Goal: Book appointment/travel/reservation

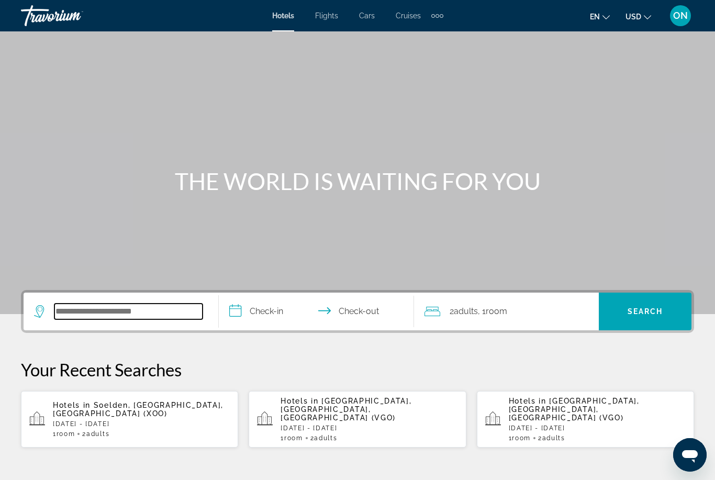
click at [132, 311] on input "Search widget" at bounding box center [128, 312] width 148 height 16
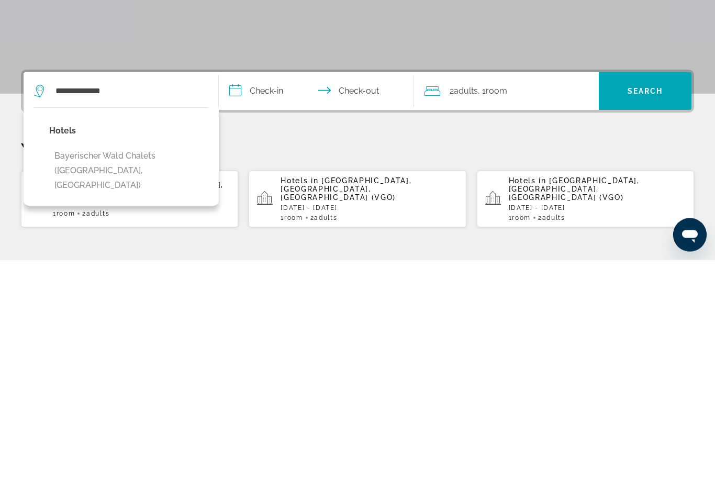
click at [130, 366] on button "Bayerischer Wald Chalets ([GEOGRAPHIC_DATA], [GEOGRAPHIC_DATA])" at bounding box center [128, 390] width 159 height 49
type input "**********"
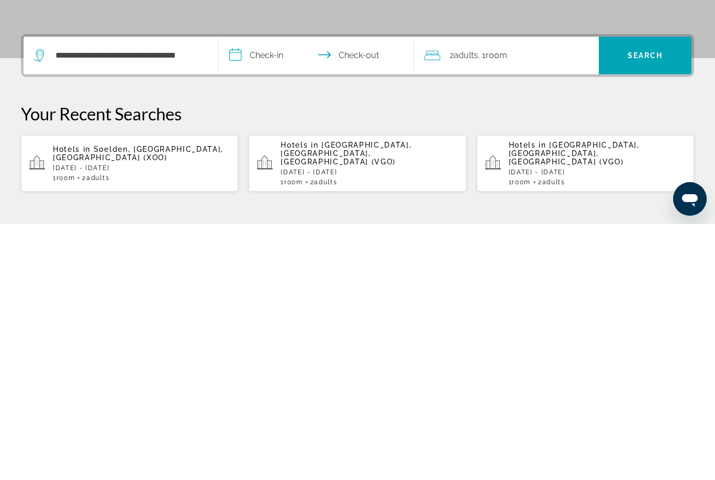
click at [274, 293] on input "**********" at bounding box center [318, 313] width 199 height 41
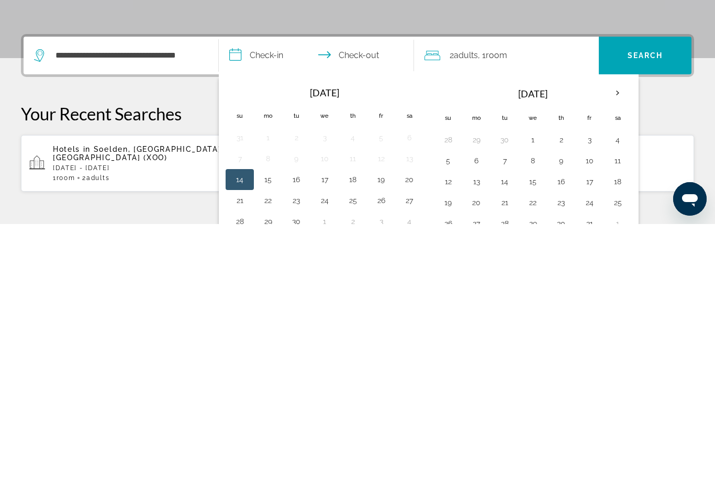
scroll to position [256, 0]
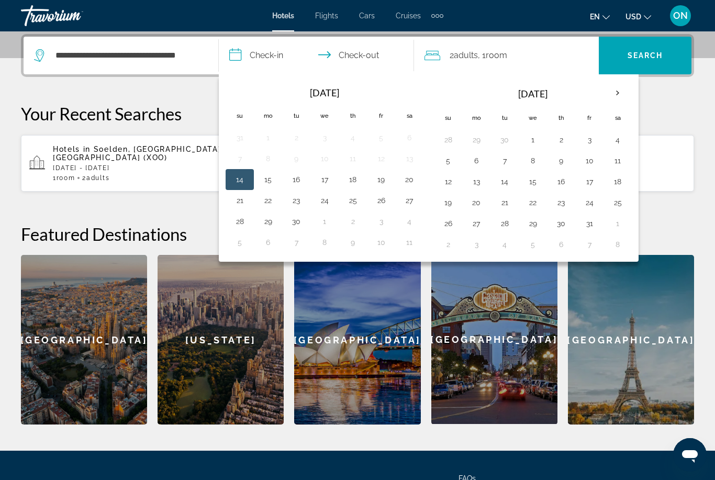
click at [620, 91] on th "Next month" at bounding box center [617, 93] width 28 height 23
click at [624, 92] on th "Next month" at bounding box center [617, 93] width 28 height 23
click at [509, 224] on button "30" at bounding box center [504, 223] width 17 height 15
click at [587, 222] on button "2" at bounding box center [589, 223] width 17 height 15
type input "**********"
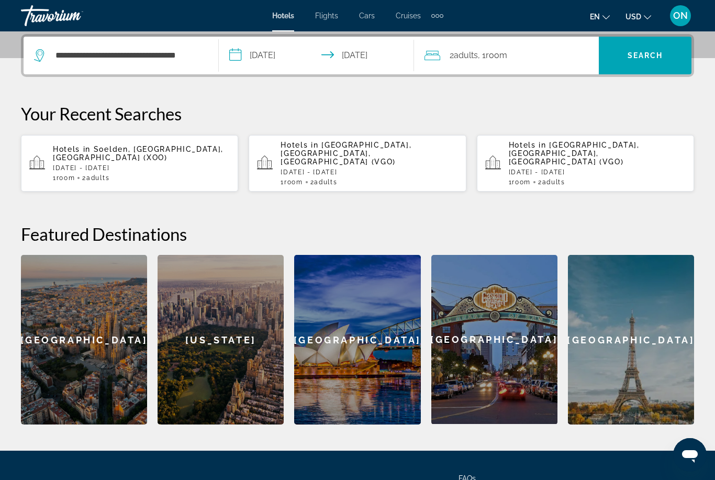
click at [518, 57] on div "2 Adult Adults , 1 Room rooms" at bounding box center [511, 55] width 174 height 15
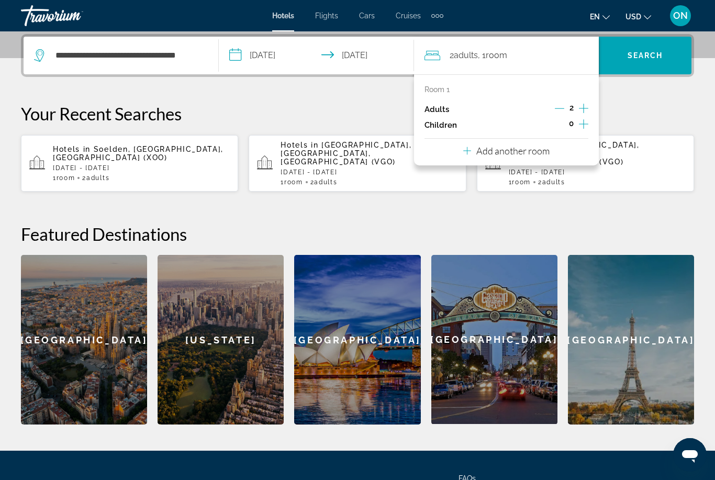
click at [586, 121] on icon "Increment children" at bounding box center [583, 124] width 9 height 13
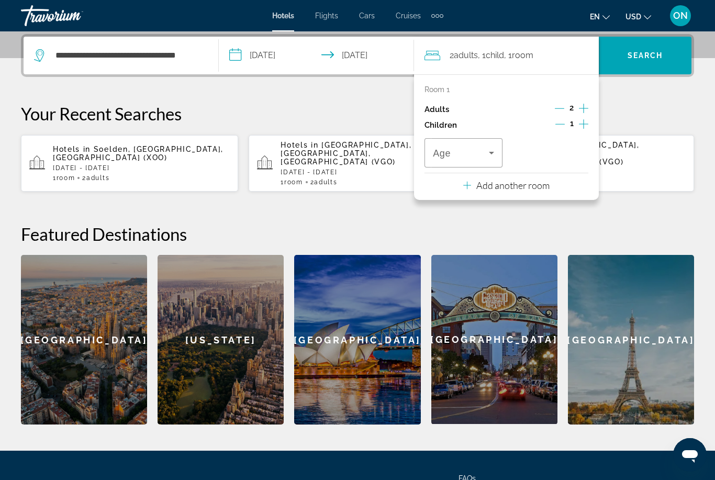
click at [587, 119] on icon "Increment children" at bounding box center [583, 124] width 9 height 13
click at [586, 120] on icon "Increment children" at bounding box center [583, 124] width 9 height 13
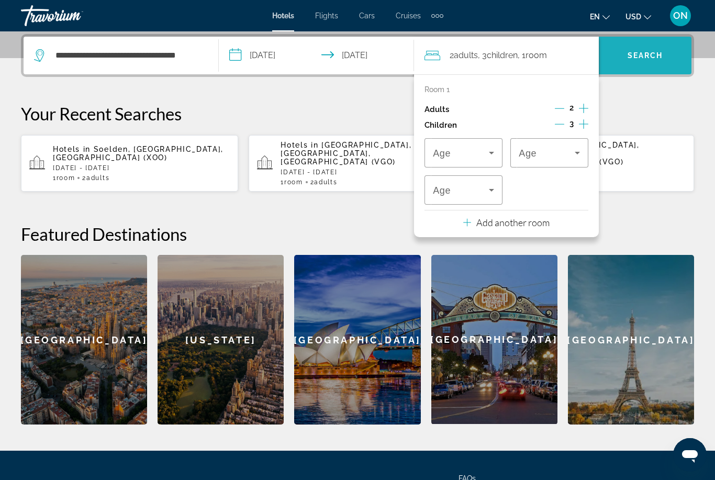
click at [654, 54] on span "Search" at bounding box center [645, 55] width 36 height 8
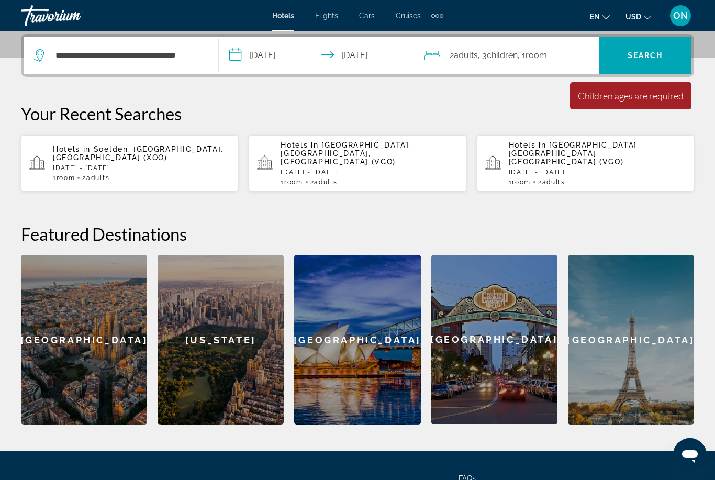
click at [659, 46] on span "Search widget" at bounding box center [645, 55] width 93 height 25
click at [537, 60] on span "Room" at bounding box center [535, 55] width 21 height 10
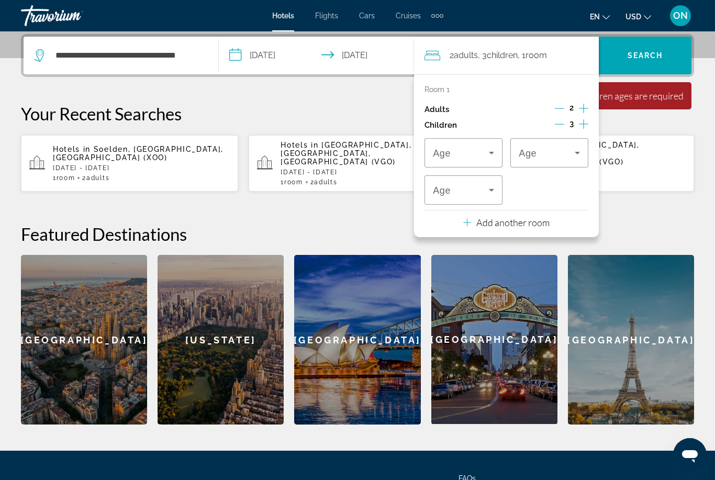
click at [496, 186] on icon "Travelers: 2 adults, 3 children" at bounding box center [491, 190] width 13 height 13
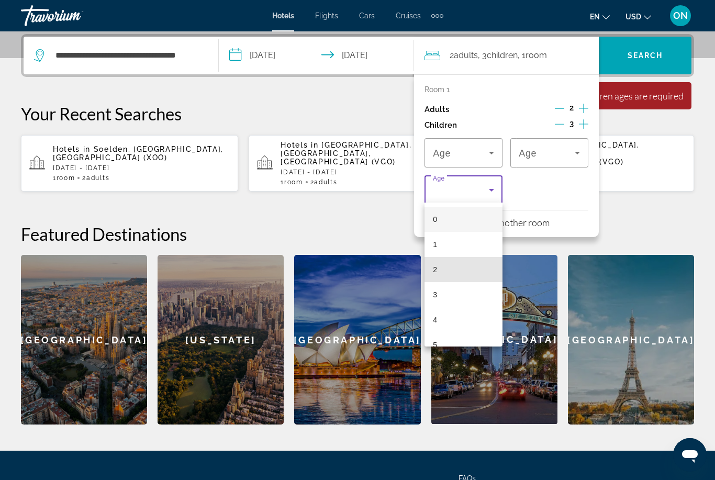
click at [461, 272] on mat-option "2" at bounding box center [463, 269] width 78 height 25
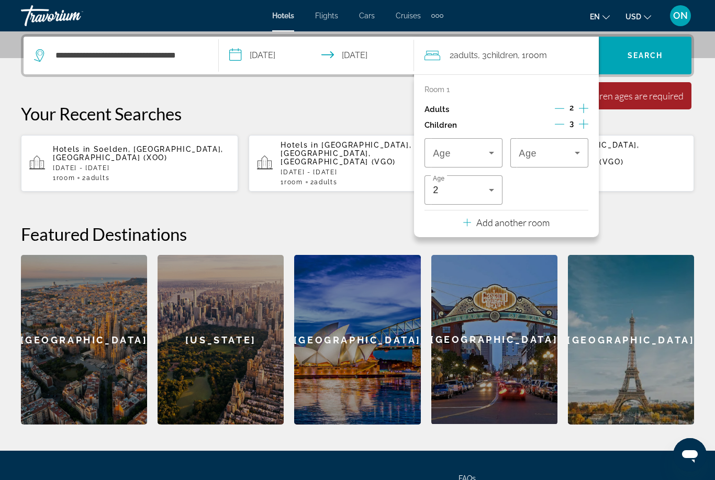
click at [535, 218] on p "Add another room" at bounding box center [512, 223] width 73 height 12
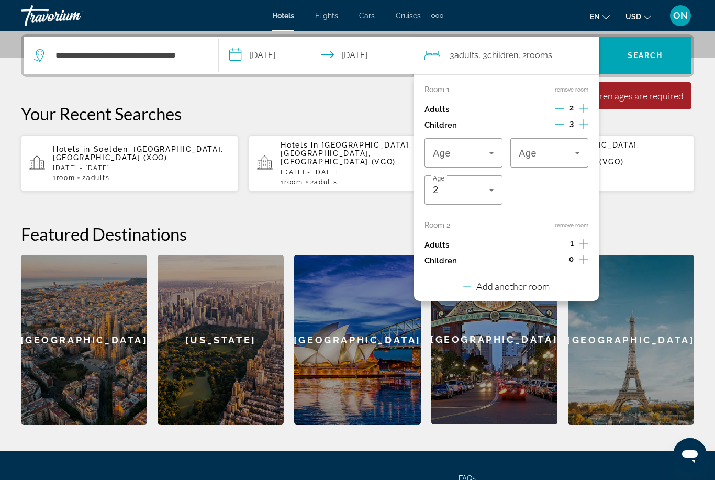
click at [509, 283] on p "Add another room" at bounding box center [512, 287] width 73 height 12
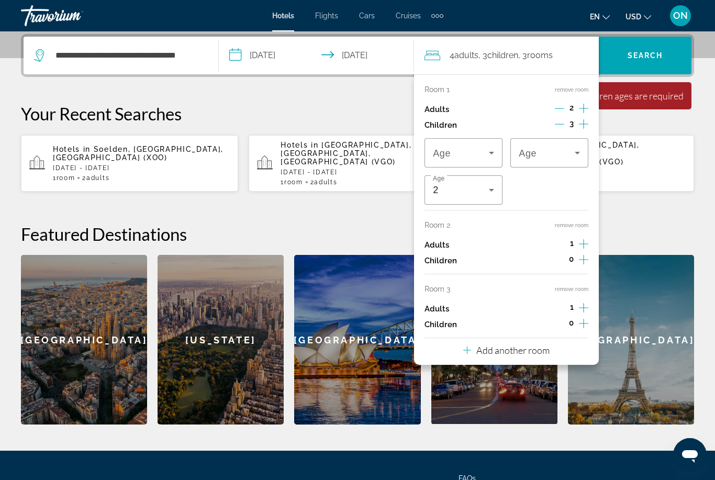
click at [517, 346] on p "Add another room" at bounding box center [512, 350] width 73 height 12
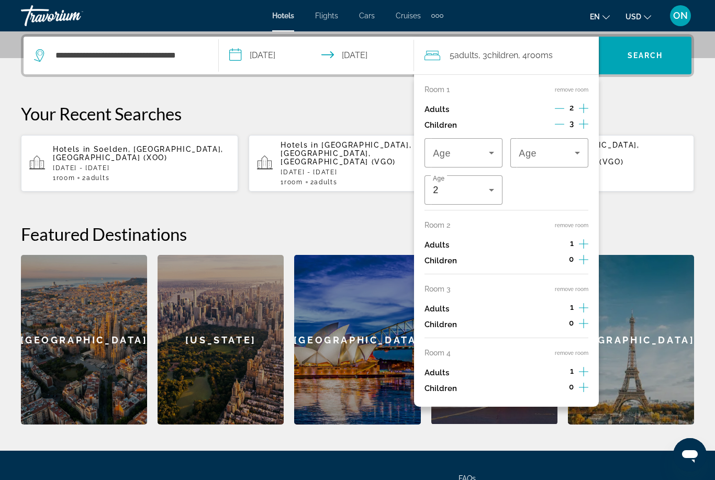
click at [657, 124] on div "Your Recent Searches Hotels in [GEOGRAPHIC_DATA], [GEOGRAPHIC_DATA], [GEOGRAPHI…" at bounding box center [357, 147] width 673 height 89
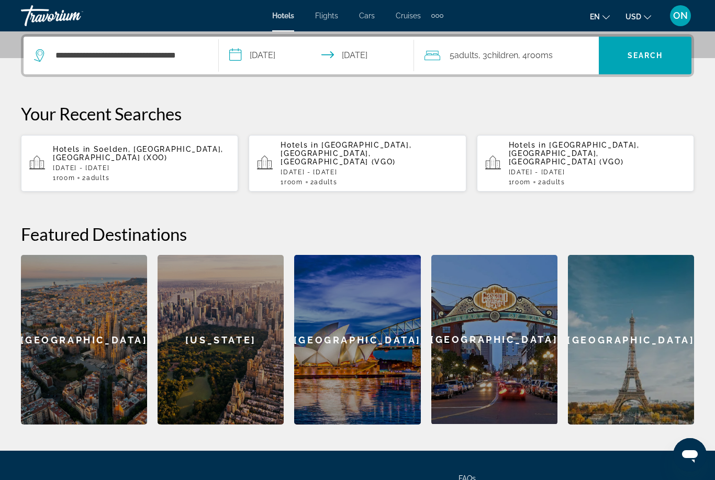
click at [645, 59] on span "Search" at bounding box center [645, 55] width 36 height 8
click at [575, 62] on div "5 Adult Adults , 3 Child Children , 4 Room rooms" at bounding box center [511, 55] width 174 height 15
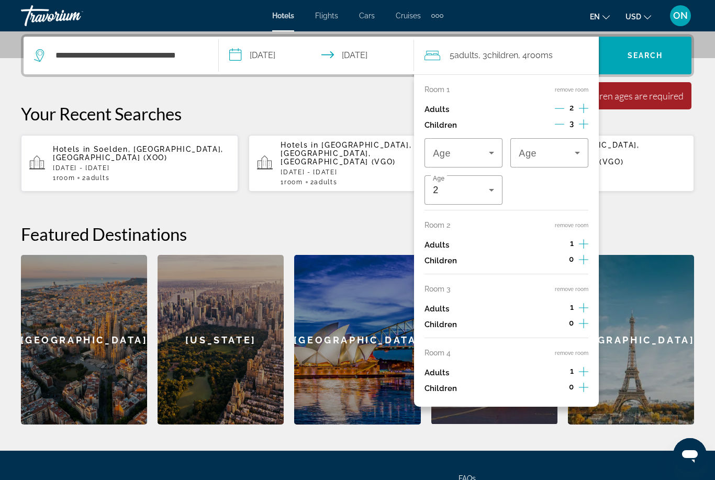
click at [516, 53] on span "Children" at bounding box center [502, 55] width 31 height 10
click at [555, 123] on icon "Decrement children" at bounding box center [559, 123] width 9 height 9
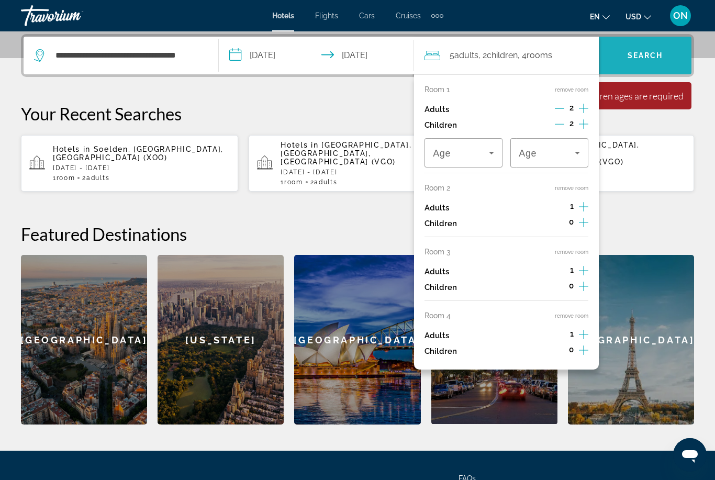
click at [637, 63] on span "Search widget" at bounding box center [645, 55] width 93 height 25
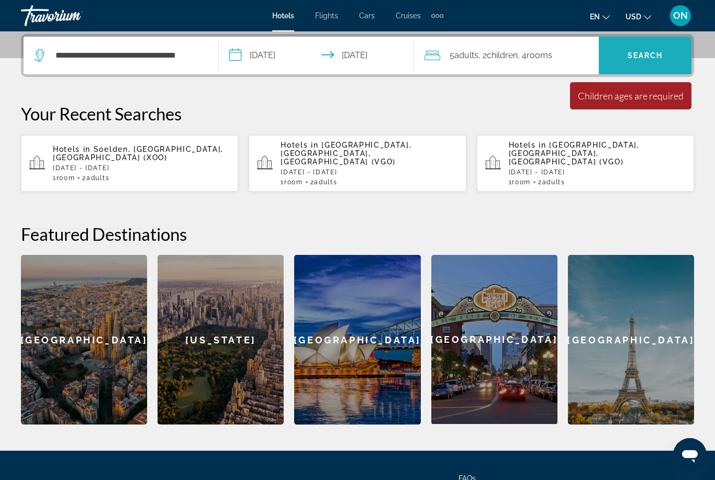
click at [643, 60] on span "Search" at bounding box center [645, 55] width 36 height 8
click at [552, 60] on span "rooms" at bounding box center [539, 55] width 26 height 10
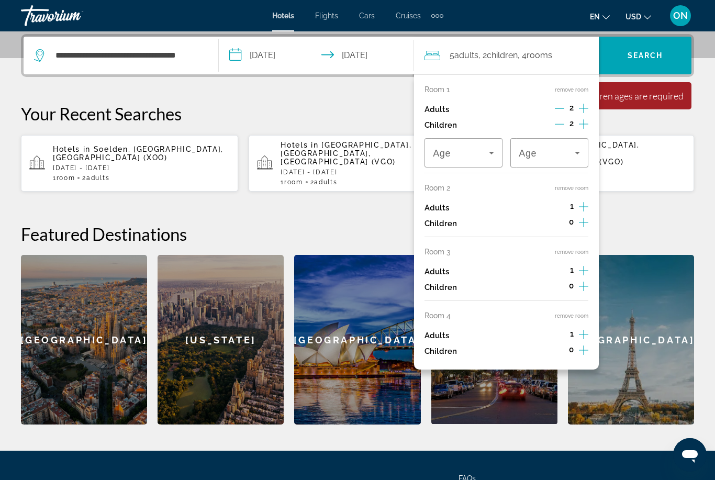
click at [588, 328] on icon "Increment adults" at bounding box center [583, 334] width 9 height 13
click at [588, 265] on icon "Increment adults" at bounding box center [583, 270] width 9 height 13
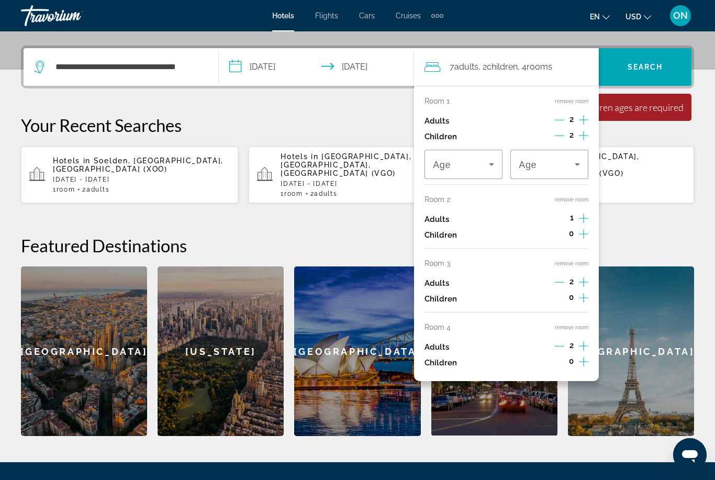
click at [499, 216] on div "Adults 1" at bounding box center [506, 219] width 164 height 16
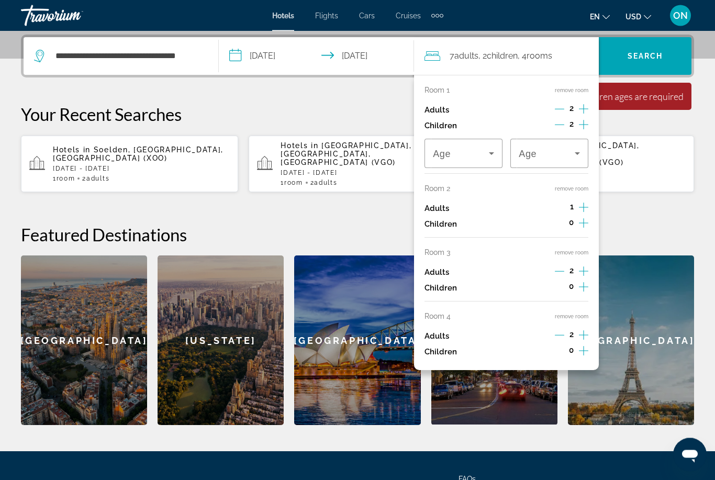
scroll to position [255, 0]
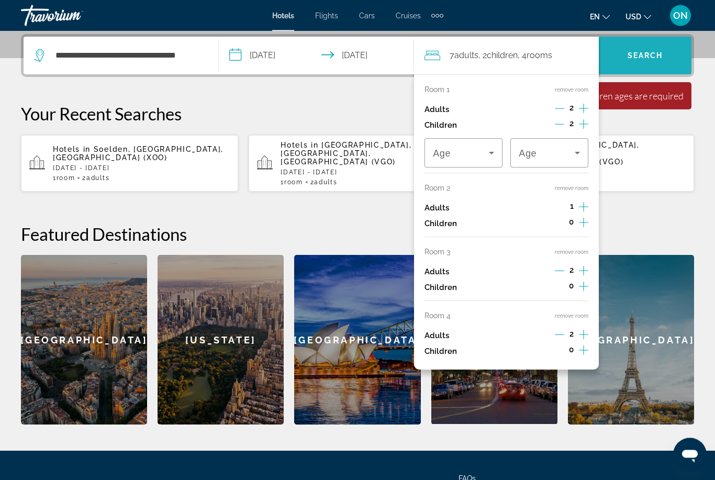
click at [665, 50] on span "Search widget" at bounding box center [645, 55] width 93 height 25
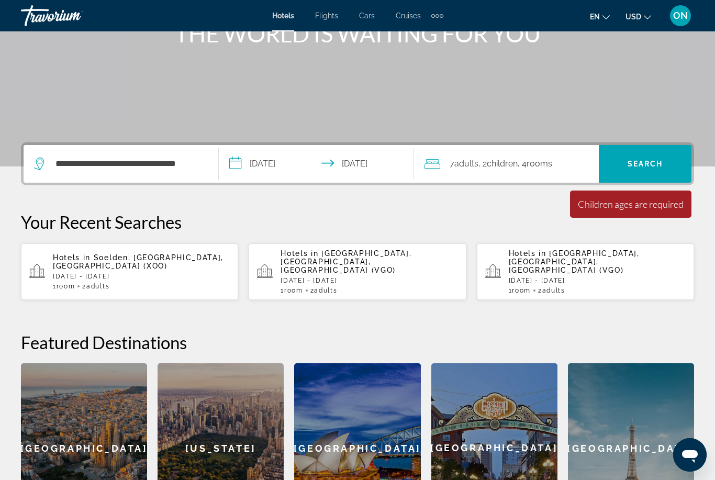
scroll to position [0, 0]
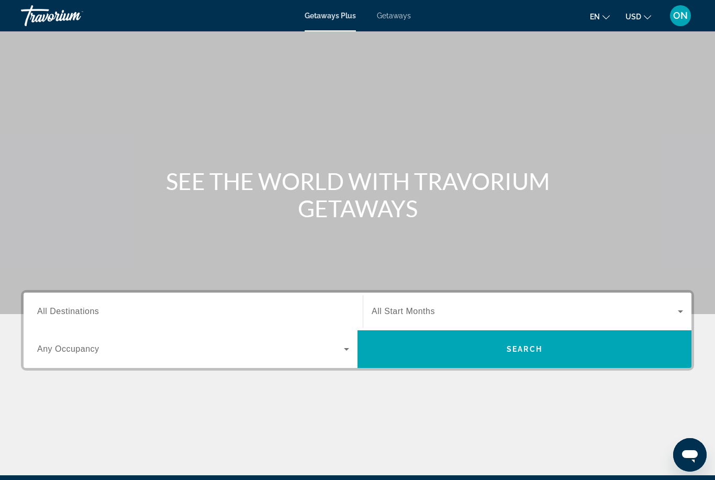
click at [85, 313] on span "All Destinations" at bounding box center [68, 311] width 62 height 9
click at [85, 313] on input "Destination All Destinations" at bounding box center [193, 312] width 312 height 13
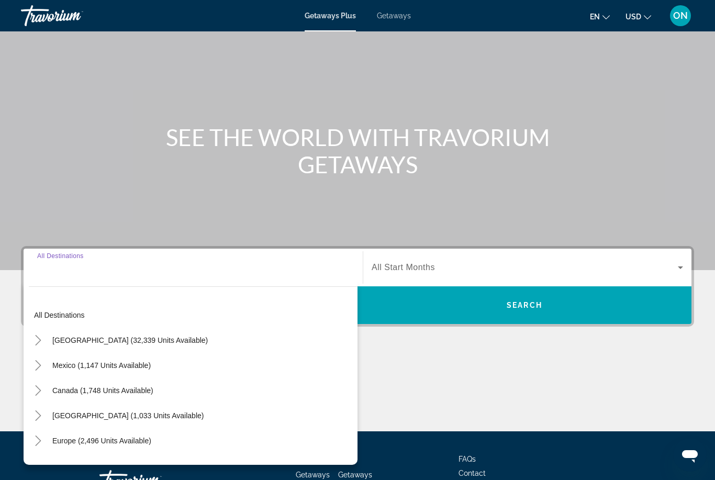
scroll to position [124, 0]
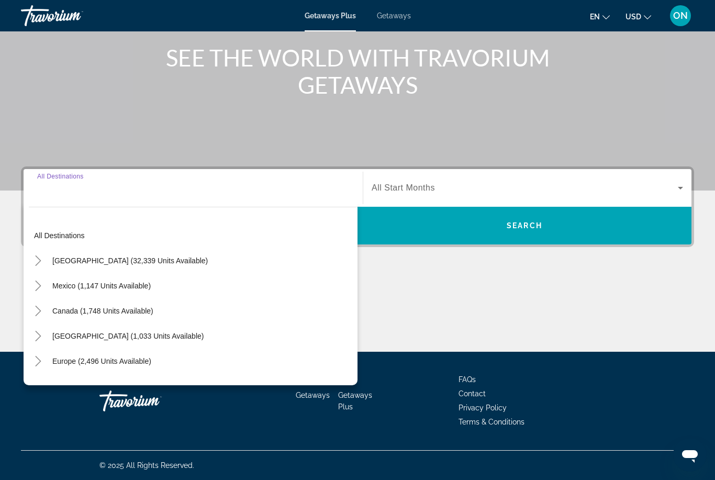
click at [354, 91] on h1 "SEE THE WORLD WITH TRAVORIUM GETAWAYS" at bounding box center [357, 71] width 393 height 54
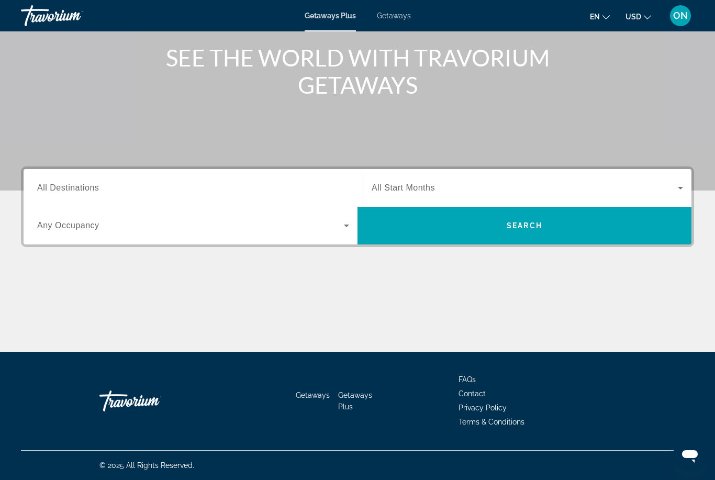
click at [403, 19] on span "Getaways" at bounding box center [394, 16] width 34 height 8
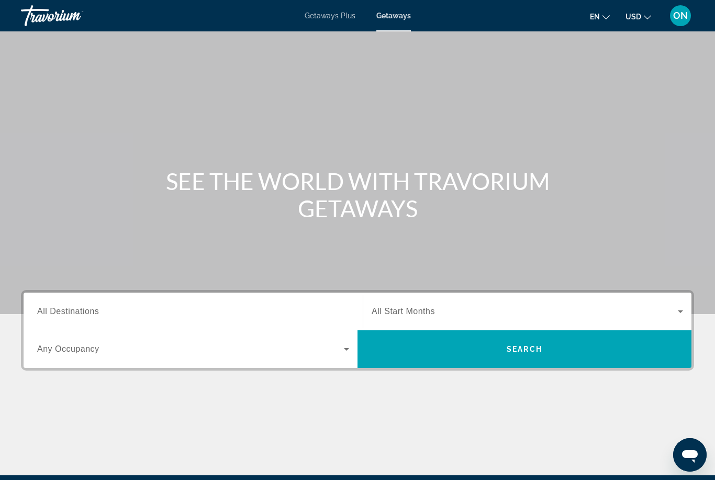
click at [99, 309] on input "Destination All Destinations" at bounding box center [193, 312] width 312 height 13
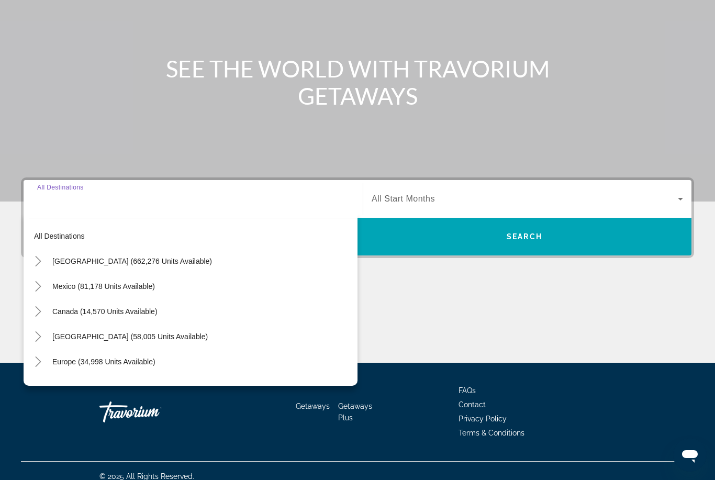
scroll to position [124, 0]
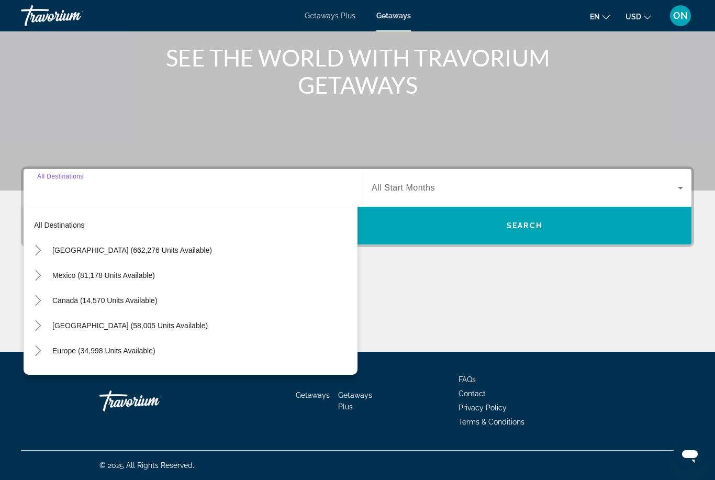
click at [113, 353] on span "Europe (34,998 units available)" at bounding box center [103, 350] width 103 height 8
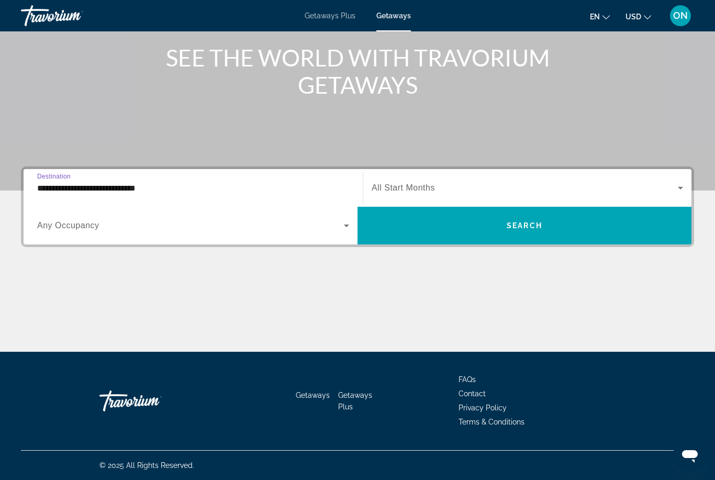
click at [111, 190] on input "**********" at bounding box center [193, 188] width 312 height 13
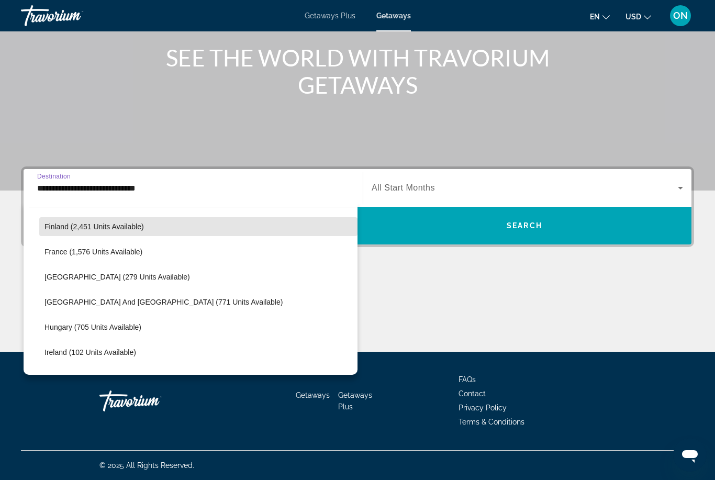
scroll to position [275, 0]
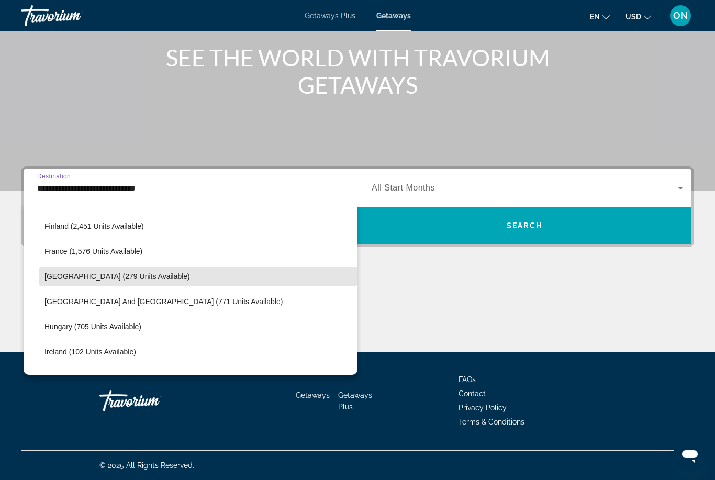
click at [110, 276] on span "Germany (279 units available)" at bounding box center [116, 276] width 145 height 8
type input "**********"
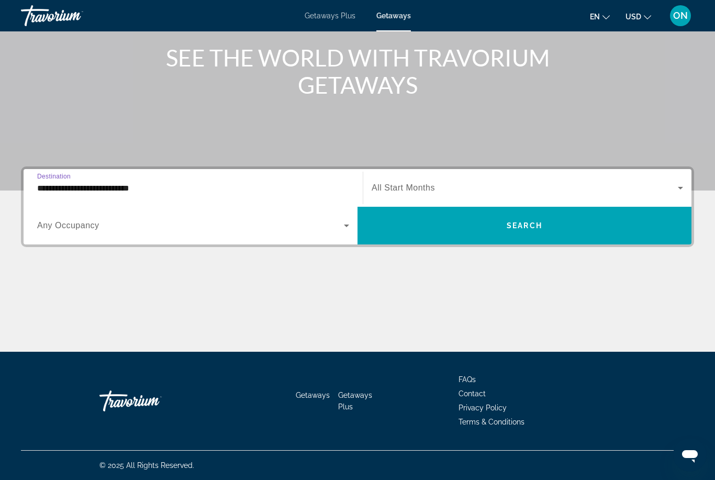
click at [100, 226] on span "Search widget" at bounding box center [190, 225] width 307 height 13
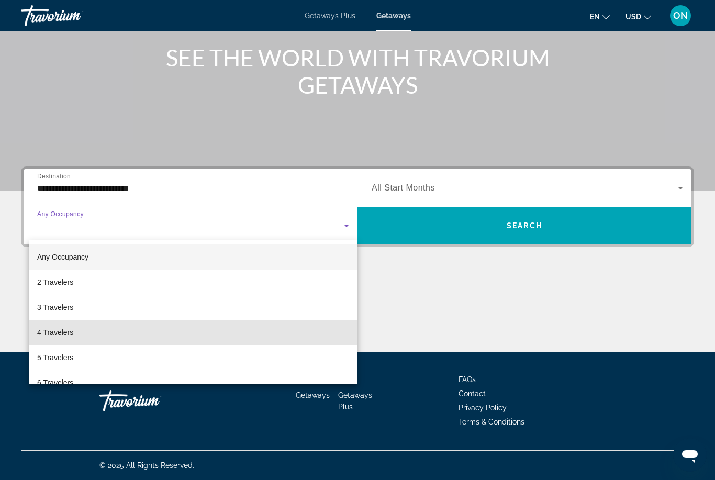
click at [88, 333] on mat-option "4 Travelers" at bounding box center [193, 332] width 329 height 25
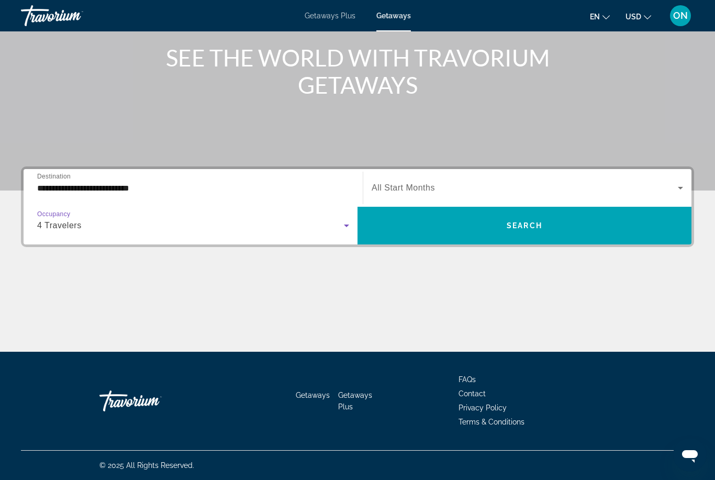
click at [452, 189] on span "Search widget" at bounding box center [525, 188] width 306 height 13
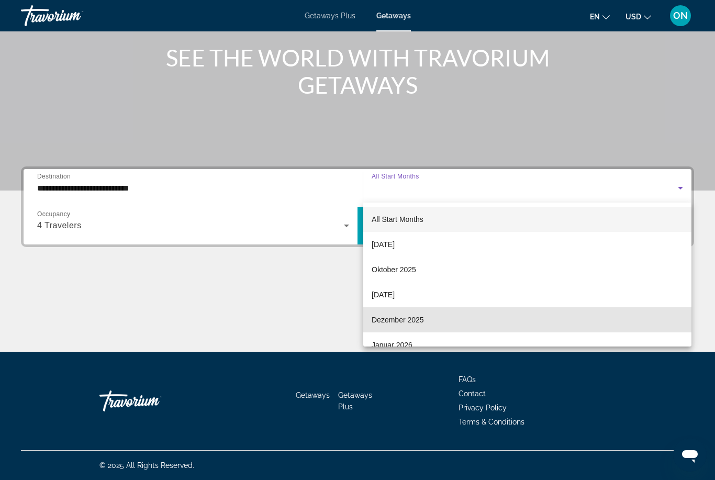
click at [432, 320] on mat-option "Dezember 2025" at bounding box center [527, 319] width 328 height 25
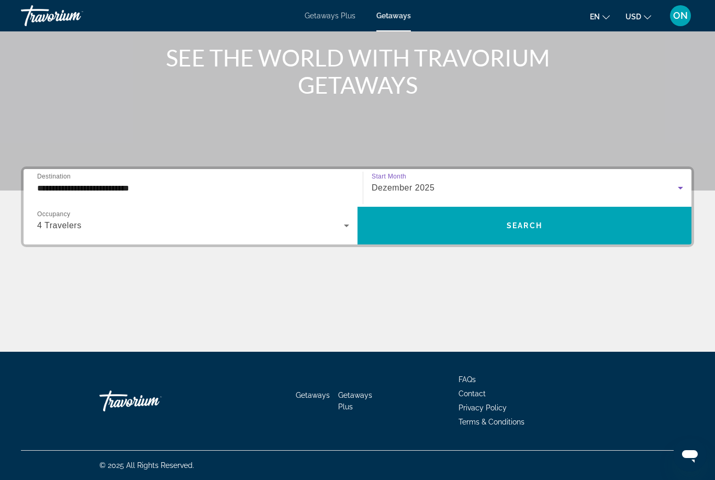
click at [514, 224] on span "Search" at bounding box center [525, 225] width 36 height 8
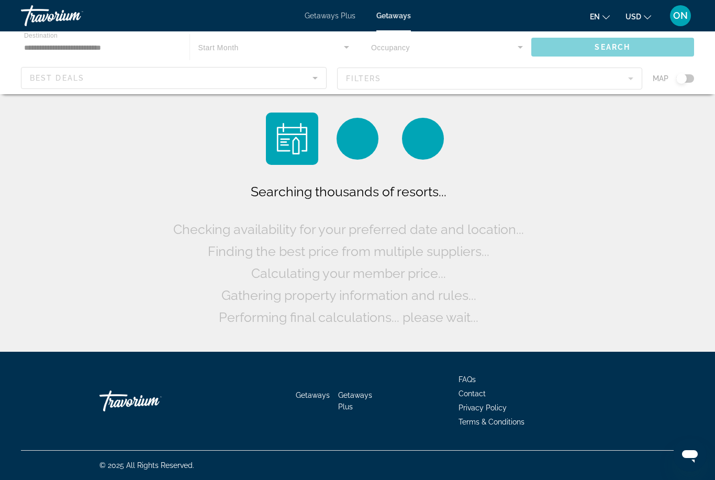
scroll to position [33, 0]
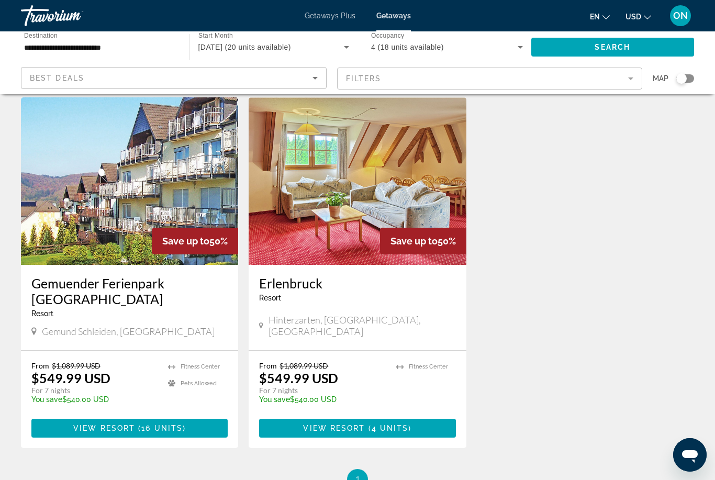
click at [383, 218] on img "Main content" at bounding box center [357, 180] width 217 height 167
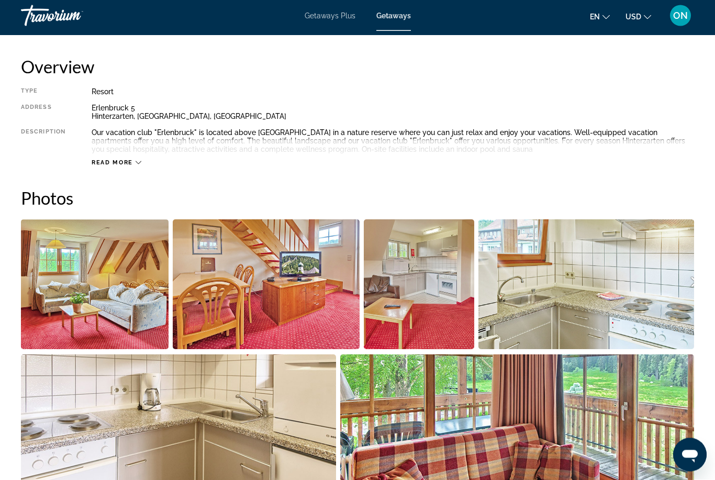
scroll to position [524, 0]
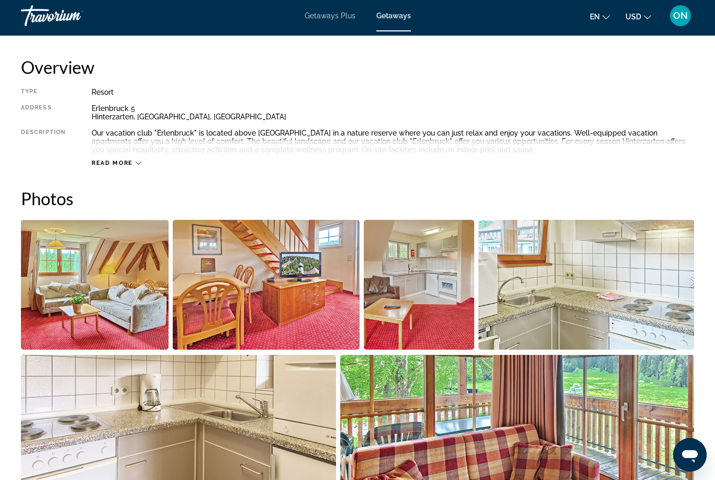
click at [122, 291] on img "Open full-screen image slider" at bounding box center [95, 285] width 148 height 130
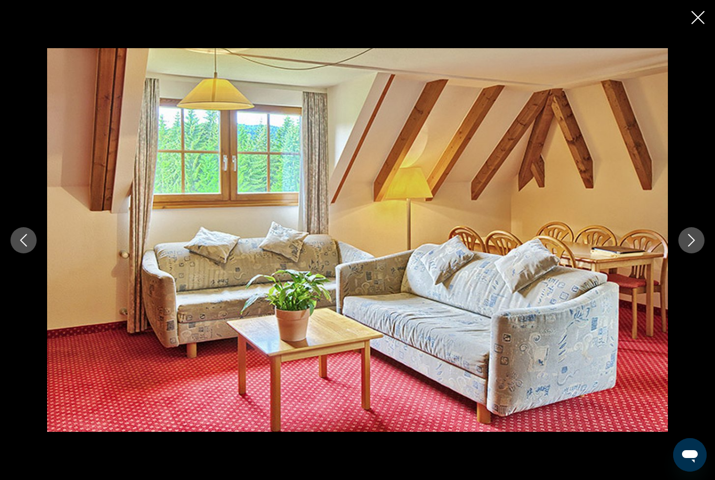
click at [680, 253] on button "Next image" at bounding box center [691, 240] width 26 height 26
click at [686, 246] on icon "Next image" at bounding box center [691, 240] width 13 height 13
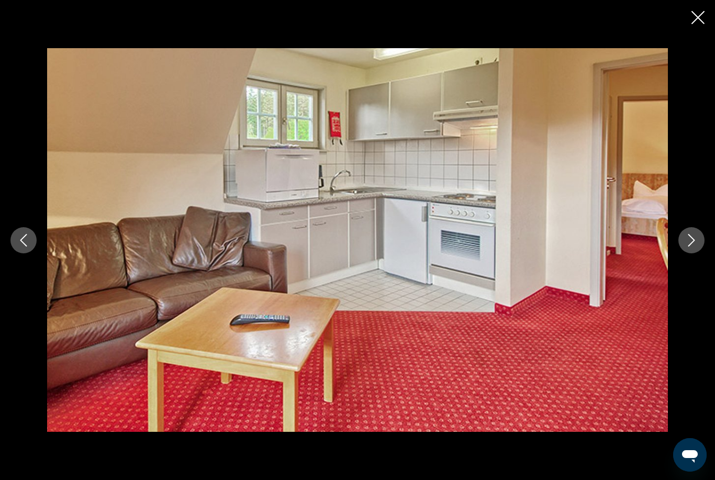
click at [690, 246] on icon "Next image" at bounding box center [691, 240] width 13 height 13
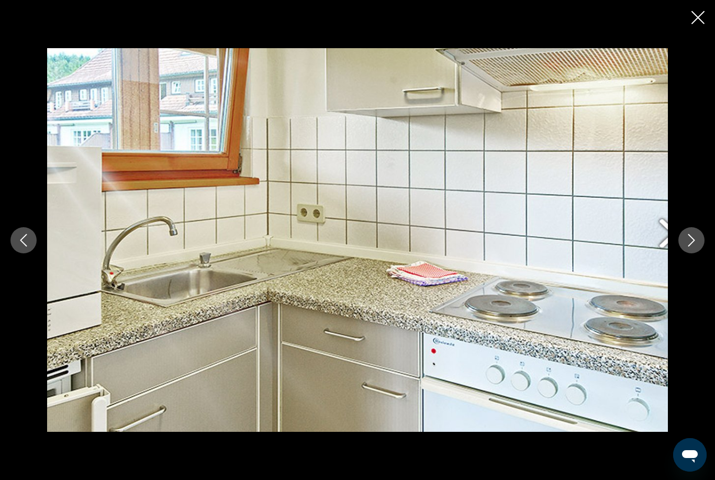
click at [690, 246] on icon "Next image" at bounding box center [691, 240] width 7 height 13
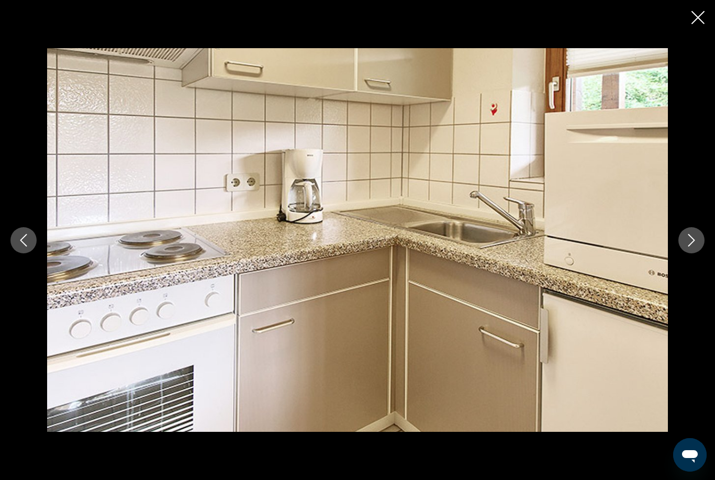
click at [691, 246] on icon "Next image" at bounding box center [691, 240] width 7 height 13
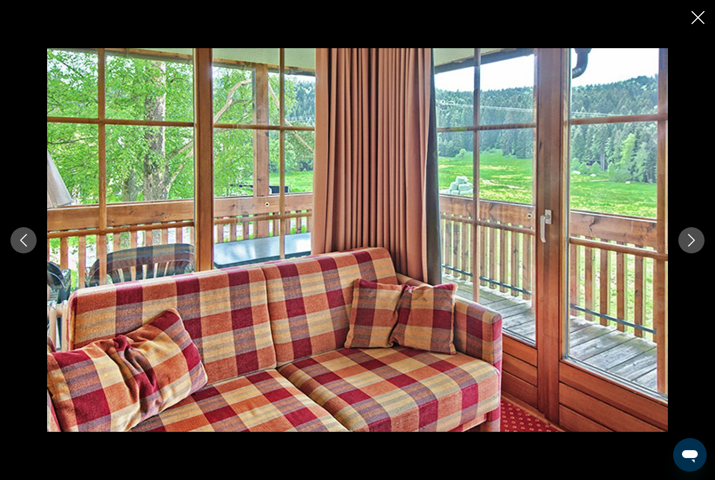
click at [694, 246] on icon "Next image" at bounding box center [691, 240] width 13 height 13
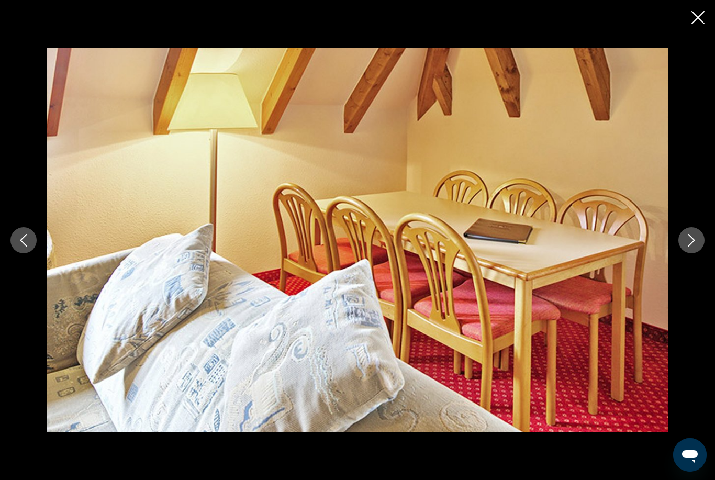
click at [22, 246] on icon "Previous image" at bounding box center [23, 240] width 13 height 13
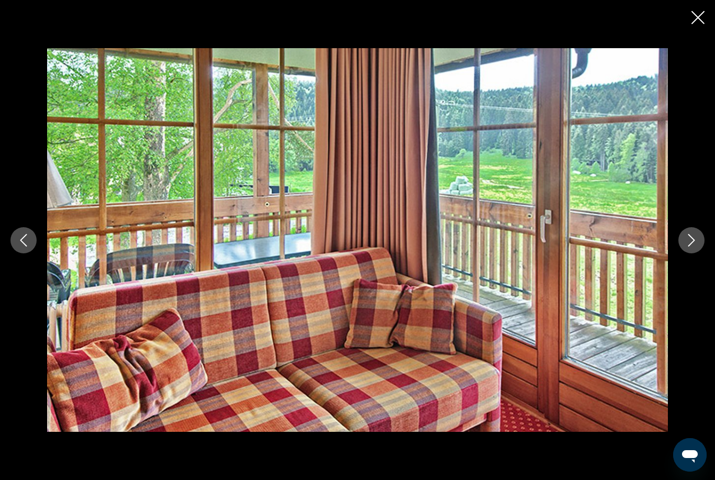
click at [676, 259] on div "prev next" at bounding box center [357, 240] width 715 height 384
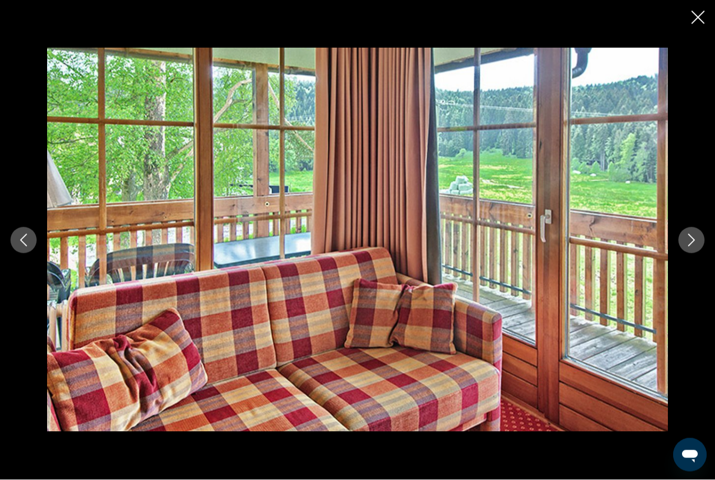
scroll to position [760, 0]
click at [694, 246] on icon "Next image" at bounding box center [691, 240] width 13 height 13
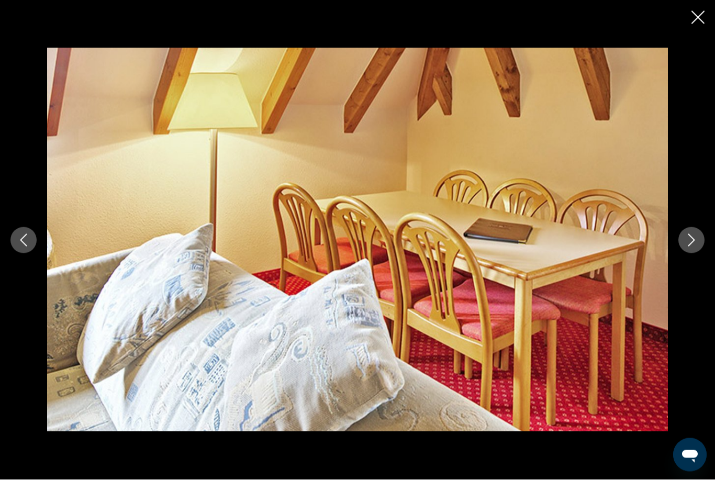
click at [696, 246] on icon "Next image" at bounding box center [691, 240] width 13 height 13
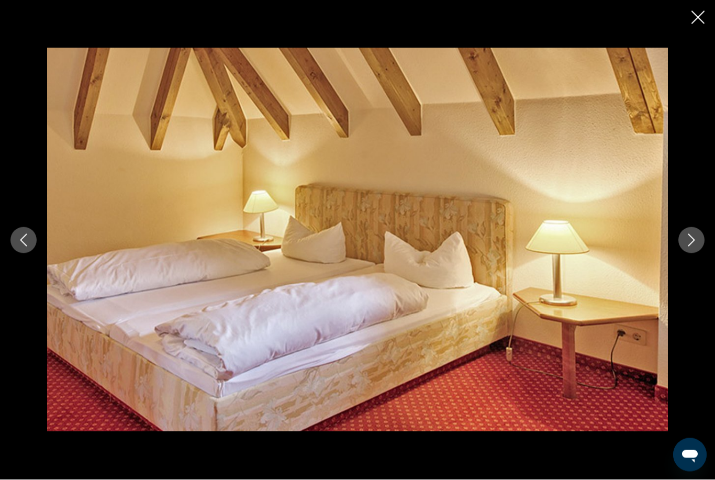
click at [691, 246] on icon "Next image" at bounding box center [691, 240] width 13 height 13
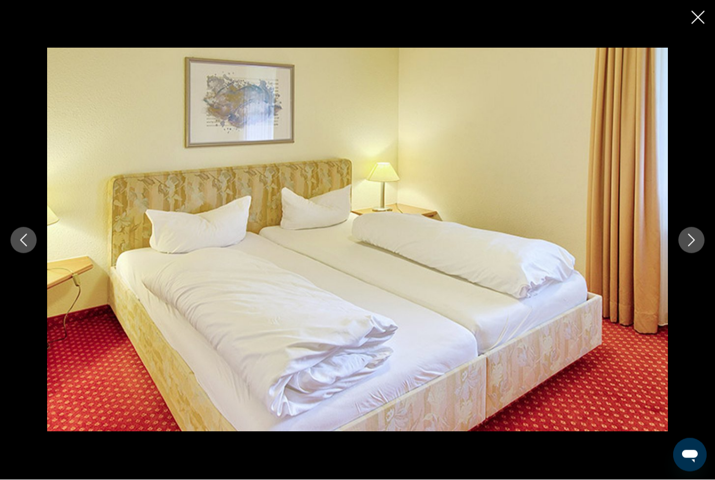
click at [692, 246] on icon "Next image" at bounding box center [691, 240] width 13 height 13
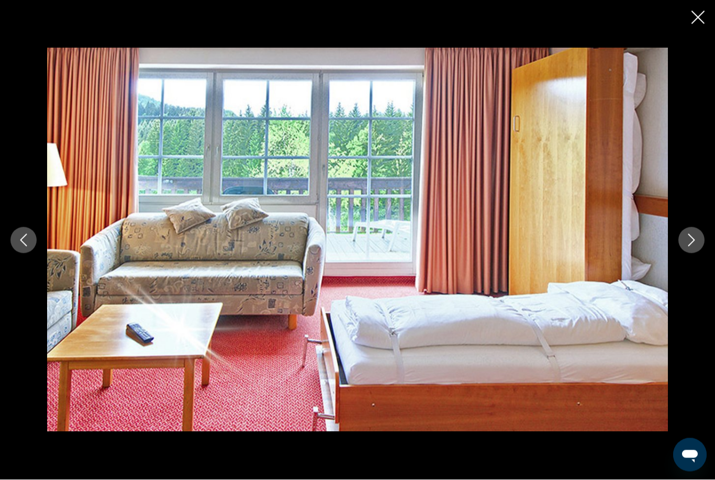
click at [699, 253] on button "Next image" at bounding box center [691, 240] width 26 height 26
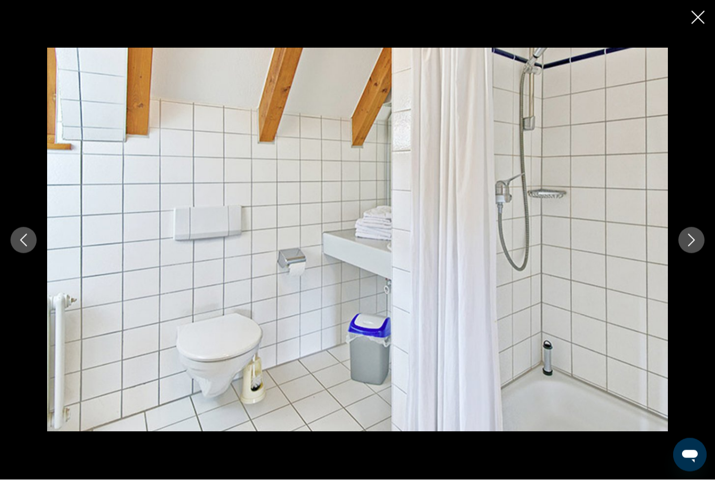
click at [692, 246] on icon "Next image" at bounding box center [691, 240] width 13 height 13
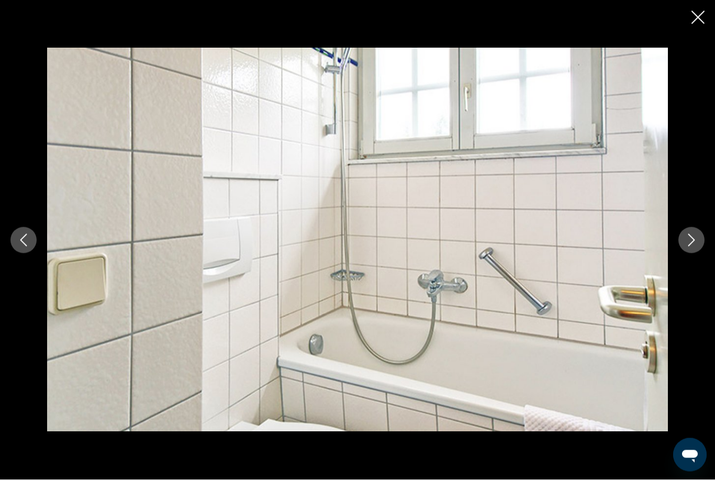
click at [694, 246] on icon "Next image" at bounding box center [691, 240] width 13 height 13
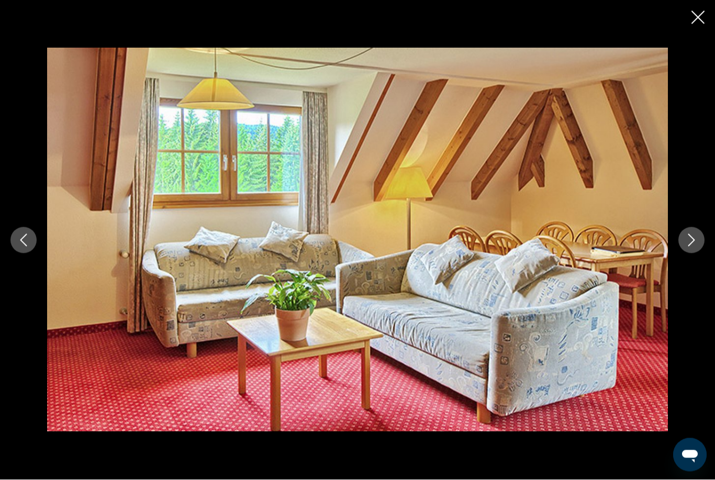
click at [696, 246] on icon "Next image" at bounding box center [691, 240] width 13 height 13
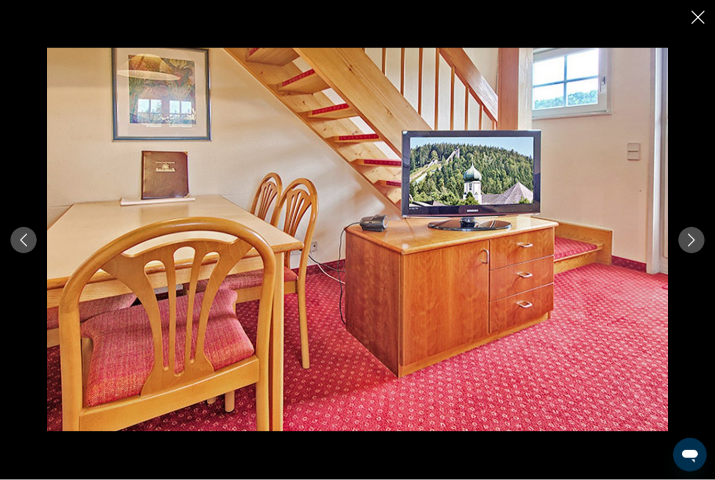
click at [689, 20] on div "prev next" at bounding box center [357, 240] width 715 height 480
click at [691, 24] on button "Close slideshow" at bounding box center [697, 18] width 13 height 16
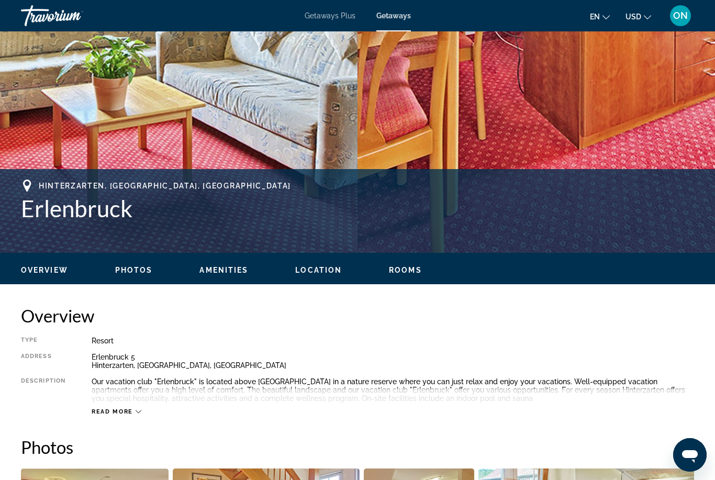
scroll to position [0, 0]
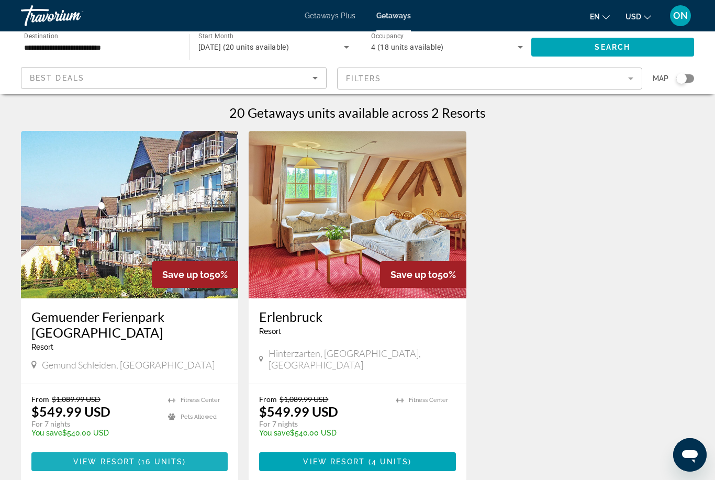
click at [140, 457] on span "( 16 units )" at bounding box center [160, 461] width 51 height 8
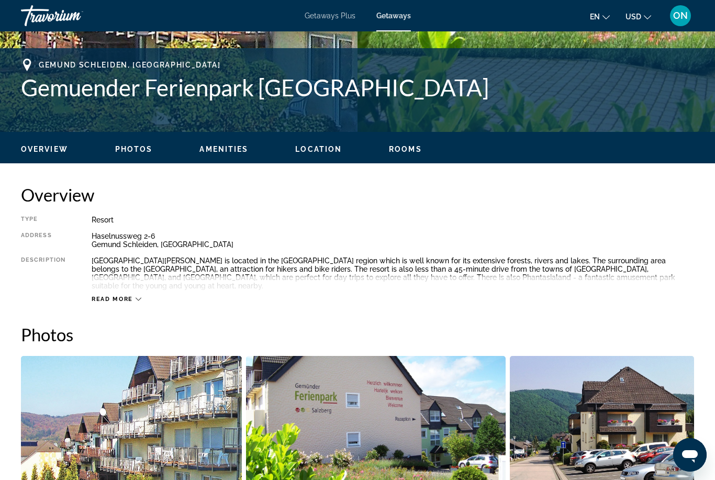
scroll to position [378, 0]
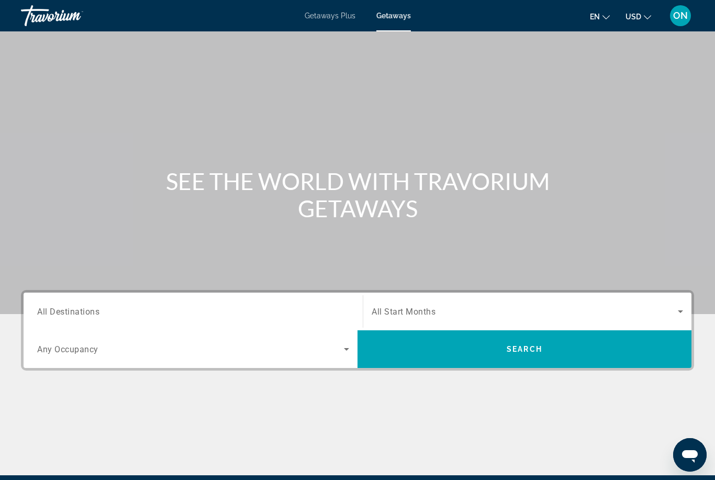
click at [105, 310] on input "Destination All Destinations" at bounding box center [193, 312] width 312 height 13
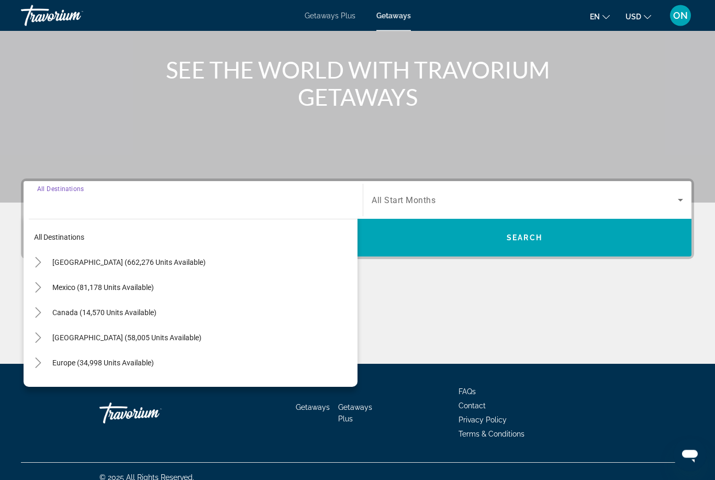
scroll to position [124, 0]
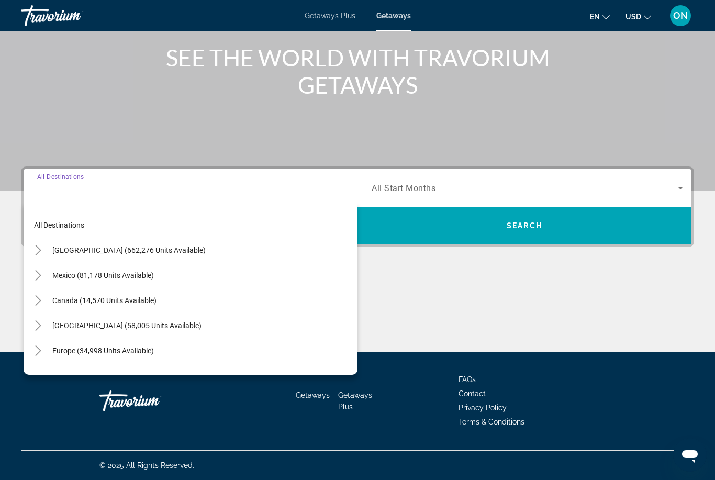
click at [98, 352] on span "Europe (34,998 units available)" at bounding box center [103, 350] width 102 height 8
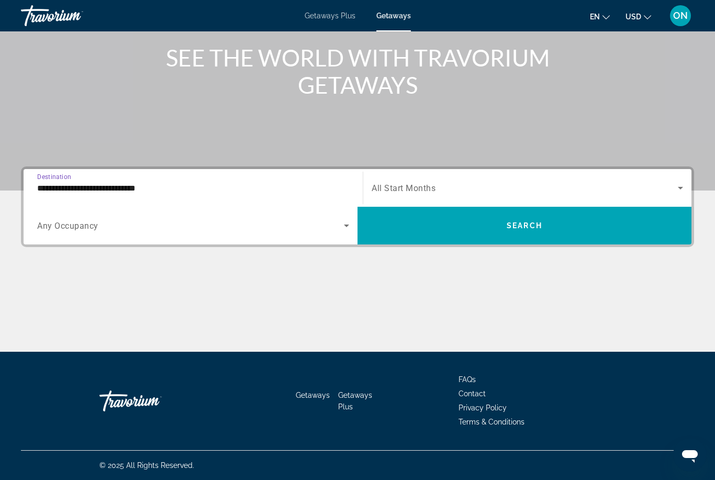
click at [113, 191] on input "**********" at bounding box center [193, 188] width 312 height 13
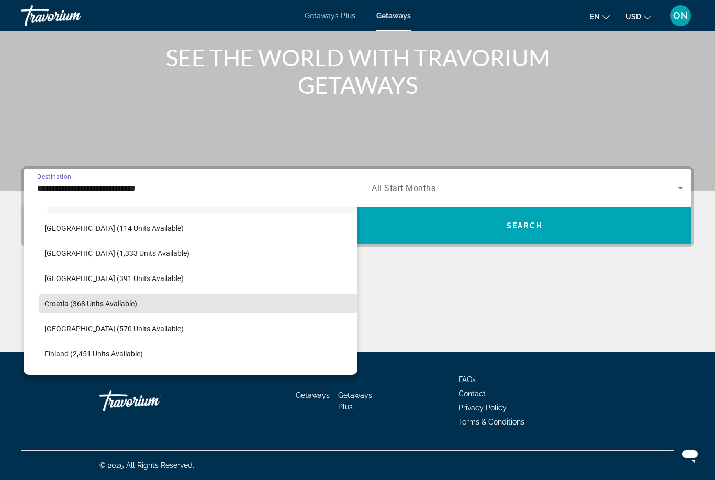
scroll to position [147, 0]
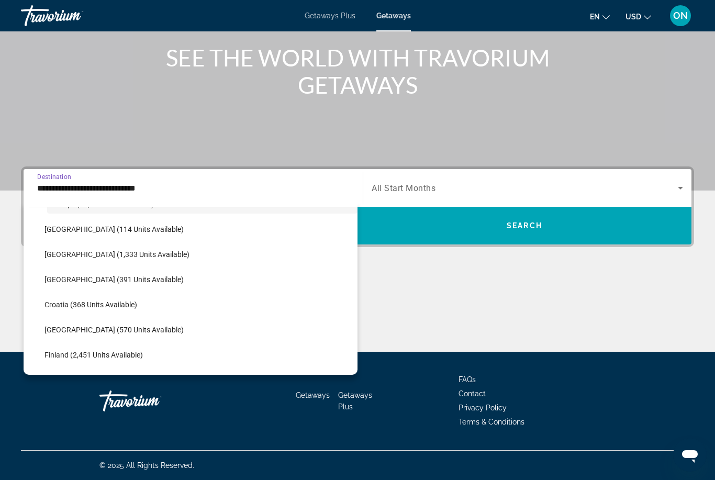
click at [116, 255] on span "Austria (1,333 units available)" at bounding box center [116, 254] width 145 height 8
type input "**********"
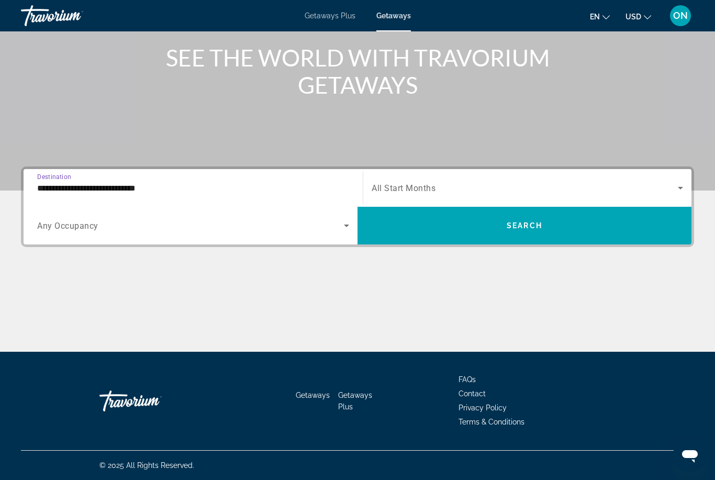
click at [439, 186] on span "Search widget" at bounding box center [525, 188] width 306 height 13
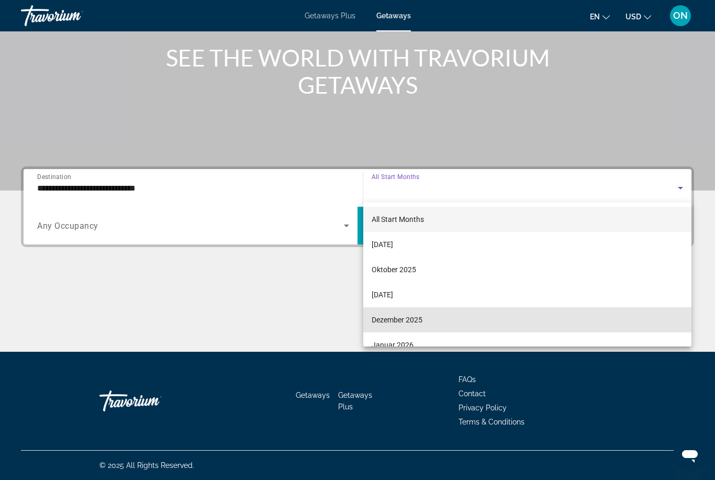
click at [432, 320] on mat-option "Dezember 2025" at bounding box center [527, 319] width 328 height 25
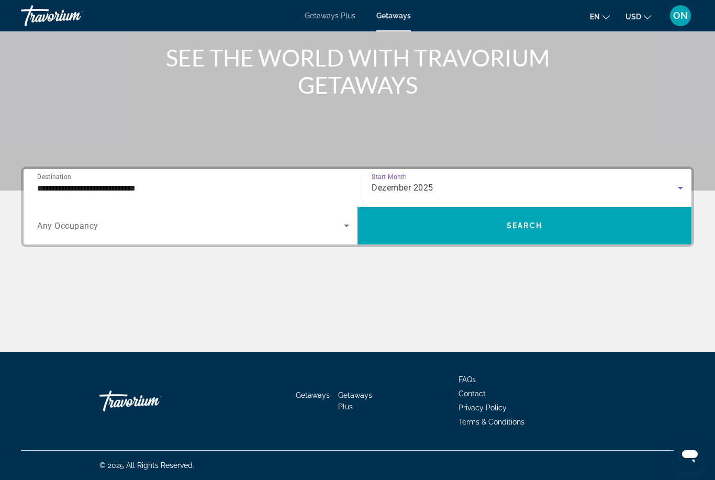
click at [197, 223] on span "Search widget" at bounding box center [190, 225] width 307 height 13
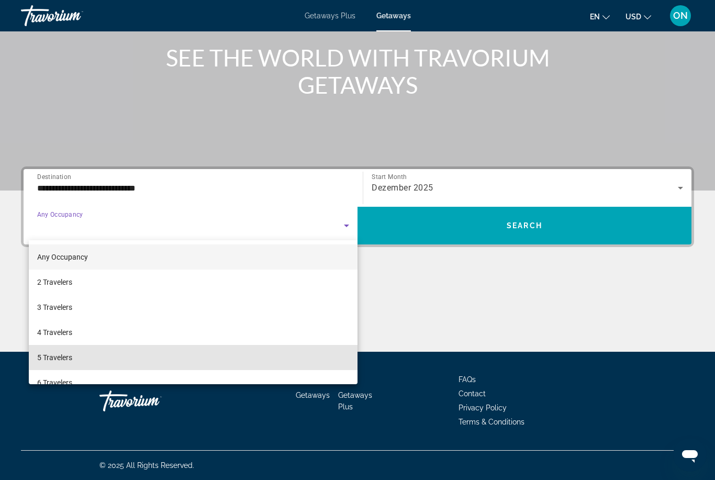
click at [97, 356] on mat-option "5 Travelers" at bounding box center [193, 357] width 329 height 25
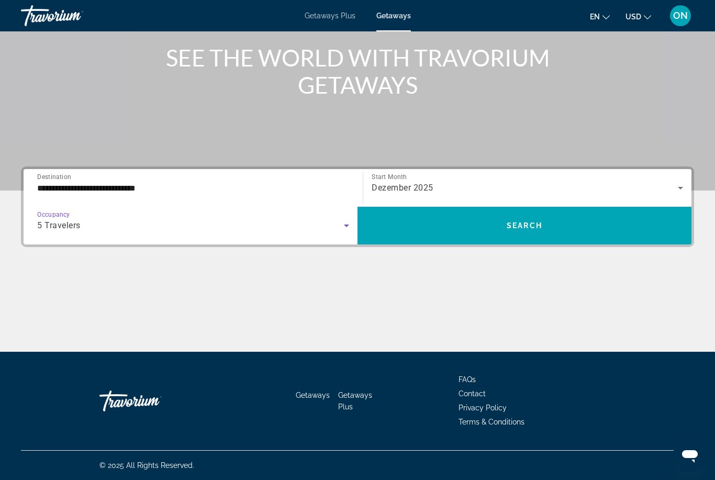
click at [519, 232] on span "Search widget" at bounding box center [524, 225] width 334 height 25
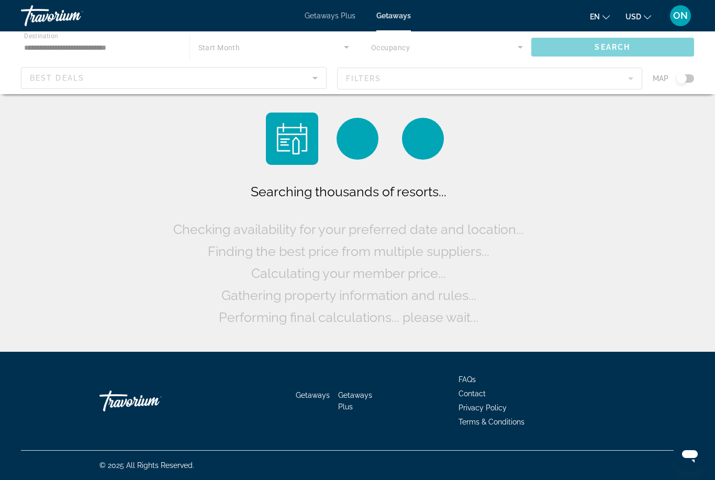
scroll to position [33, 0]
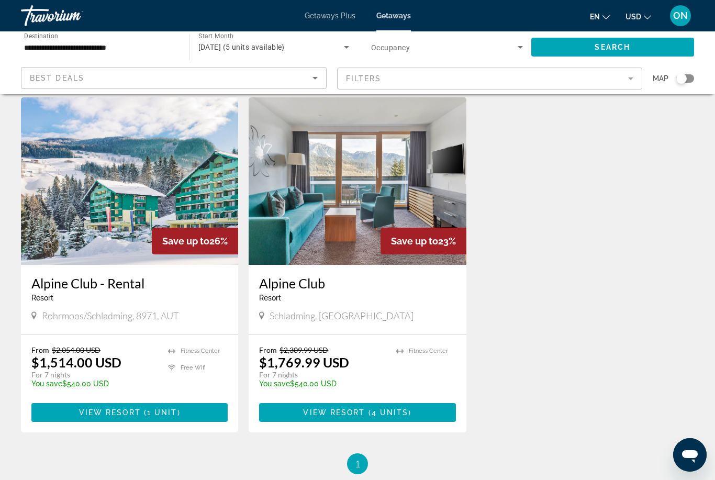
click at [153, 412] on span "1 unit" at bounding box center [162, 412] width 30 height 8
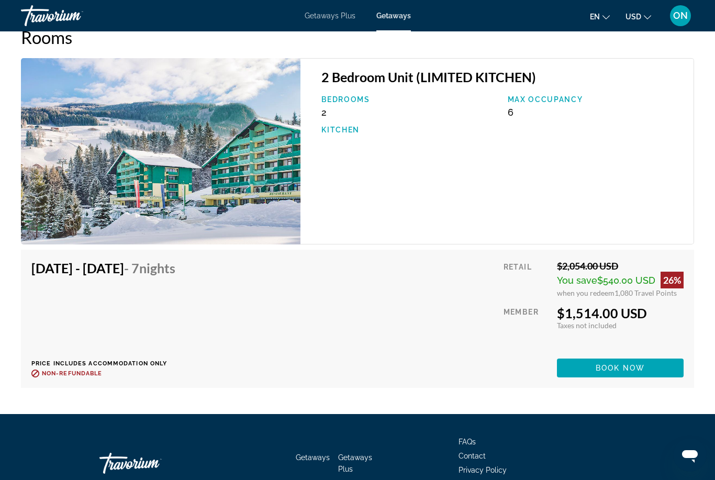
scroll to position [1950, 0]
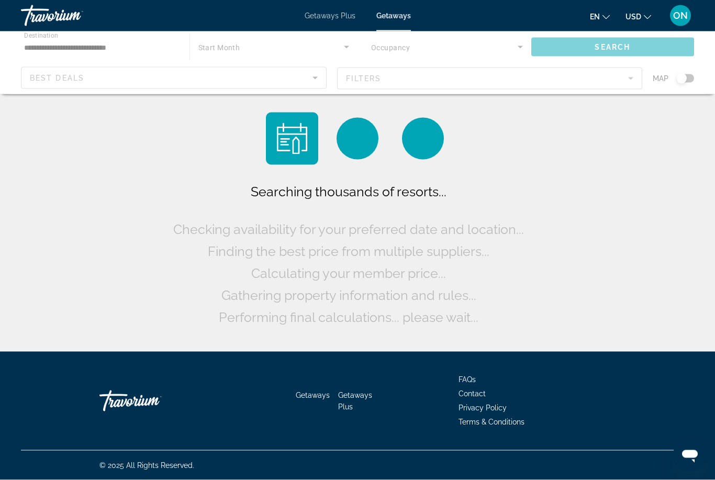
scroll to position [33, 0]
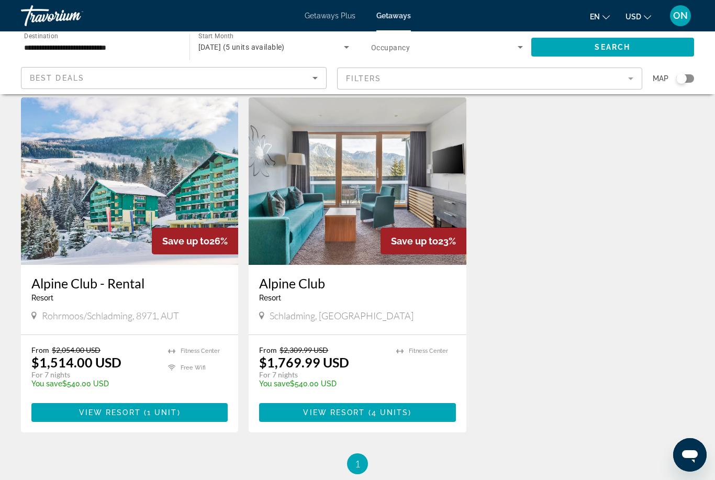
click at [338, 180] on img "Main content" at bounding box center [357, 180] width 217 height 167
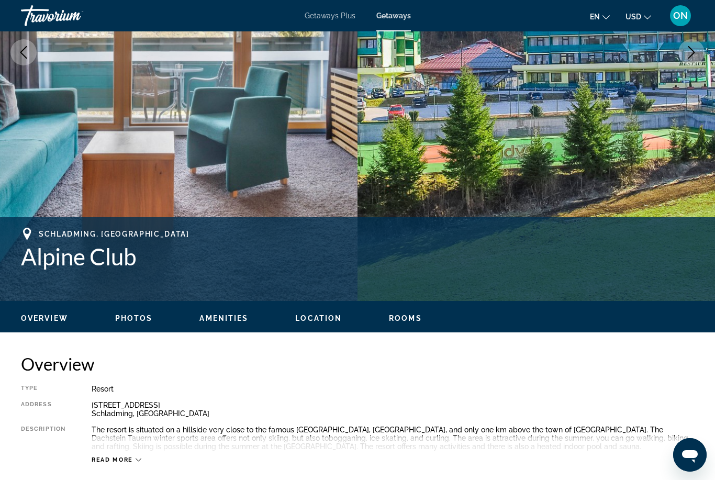
scroll to position [226, 0]
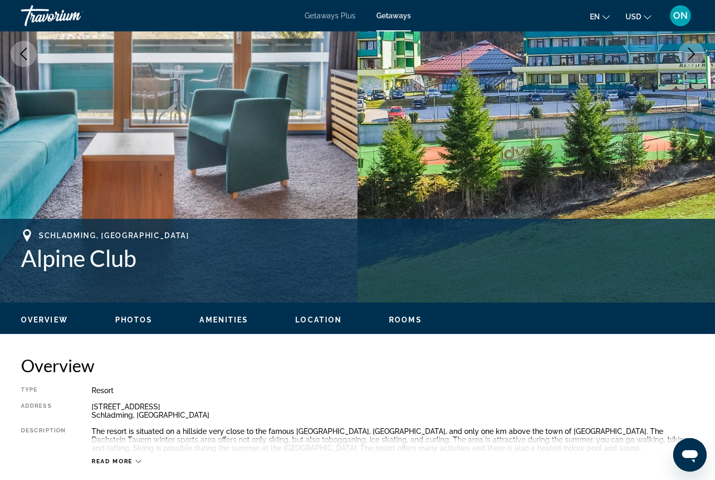
click at [323, 18] on span "Getaways Plus" at bounding box center [330, 16] width 51 height 8
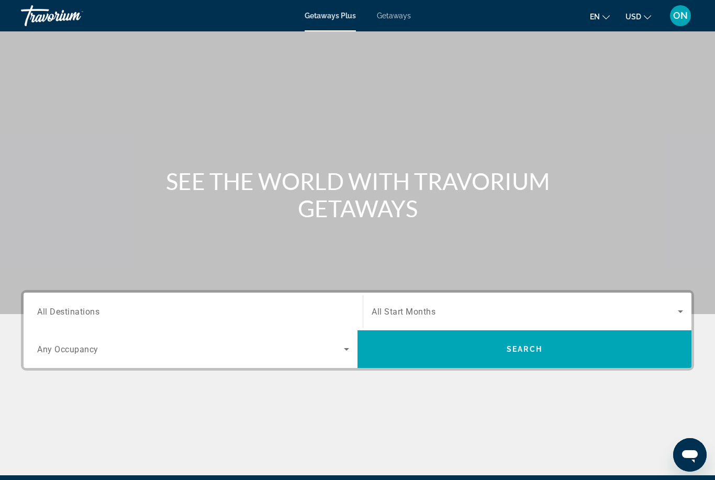
click at [138, 313] on input "Destination All Destinations" at bounding box center [193, 312] width 312 height 13
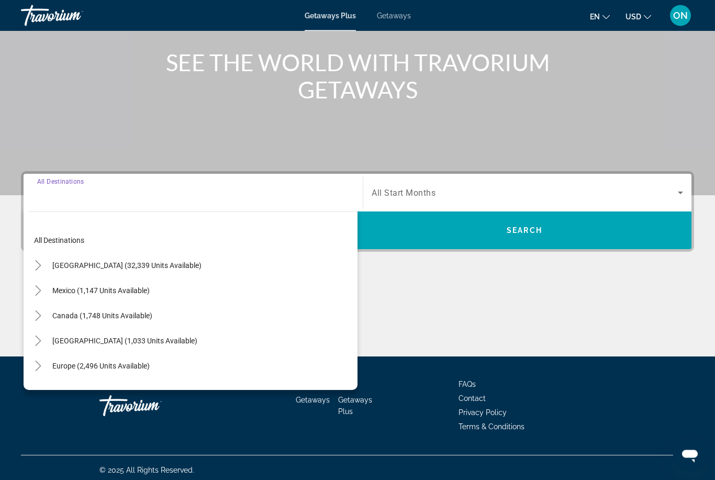
scroll to position [124, 0]
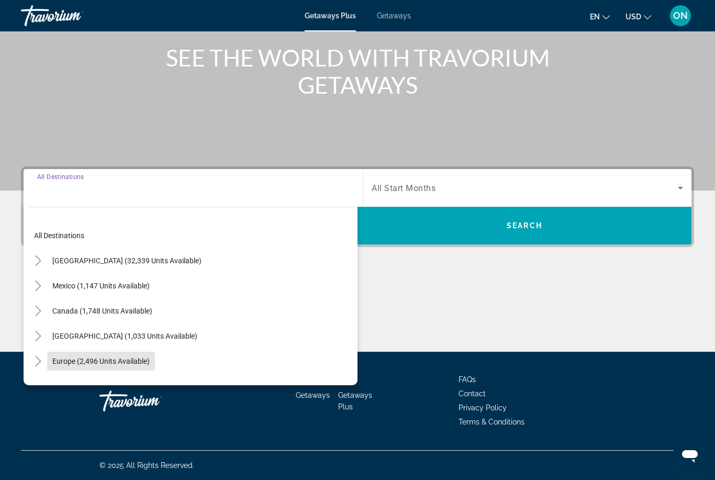
click at [78, 368] on span "Search widget" at bounding box center [101, 361] width 108 height 25
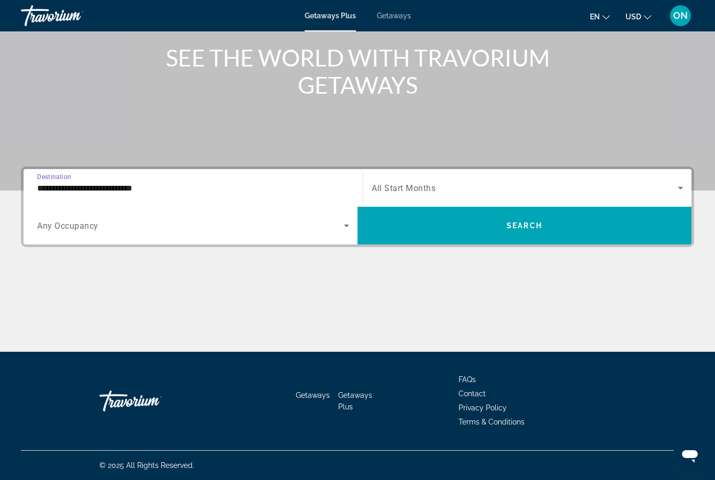
click at [93, 194] on input "**********" at bounding box center [193, 188] width 312 height 13
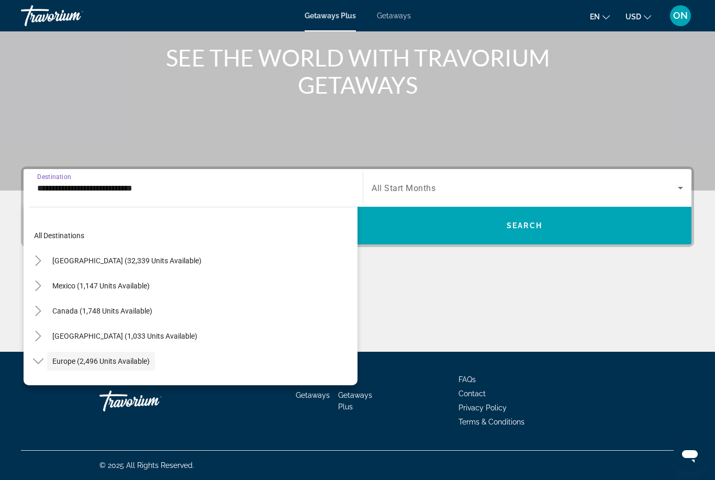
scroll to position [62, 0]
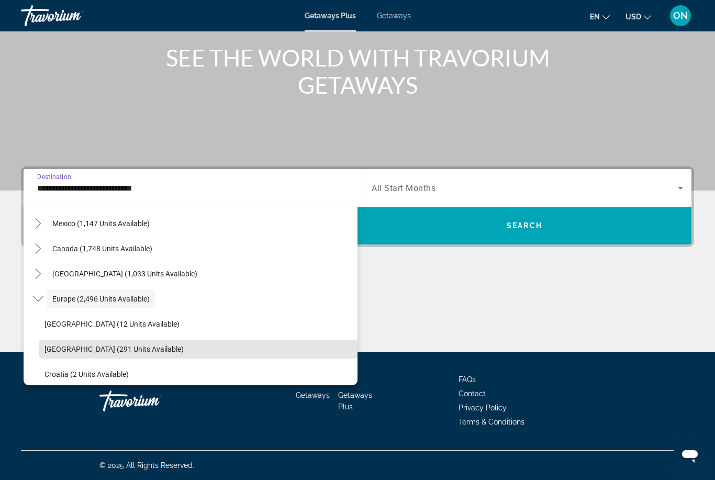
click at [75, 352] on span "Austria (291 units available)" at bounding box center [113, 349] width 139 height 8
type input "**********"
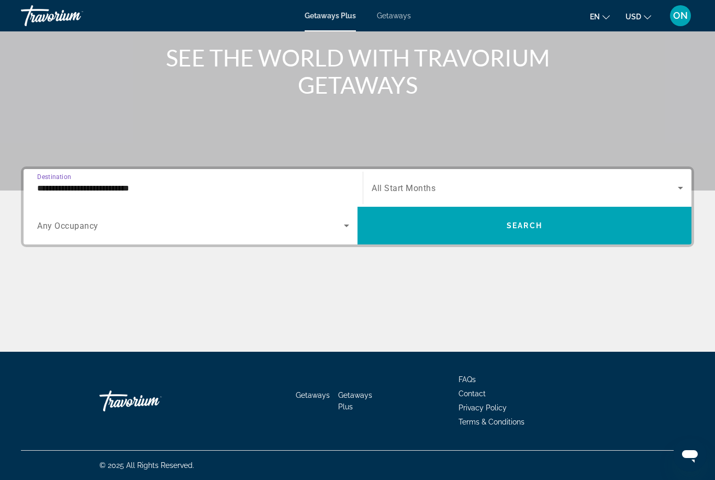
click at [83, 227] on span "Any Occupancy" at bounding box center [67, 226] width 61 height 10
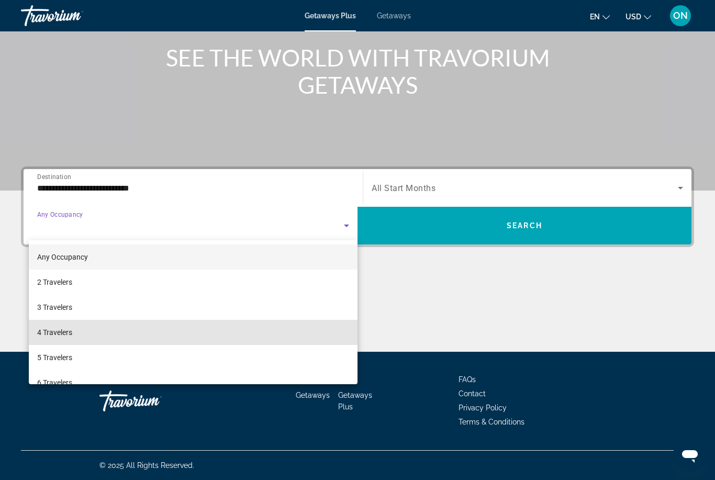
click at [76, 338] on mat-option "4 Travelers" at bounding box center [193, 332] width 329 height 25
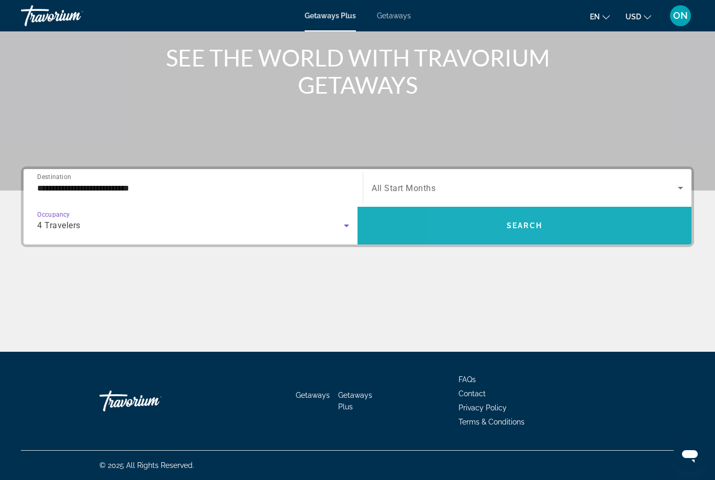
click at [494, 232] on span "Search widget" at bounding box center [524, 225] width 334 height 25
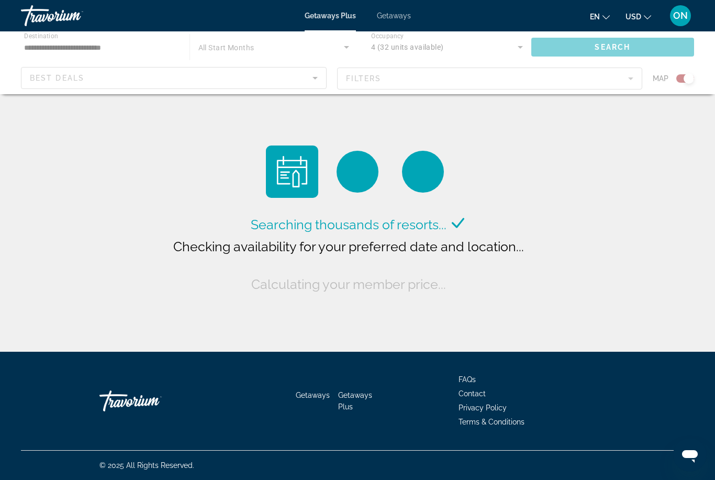
click at [439, 56] on div "Main content" at bounding box center [357, 62] width 715 height 63
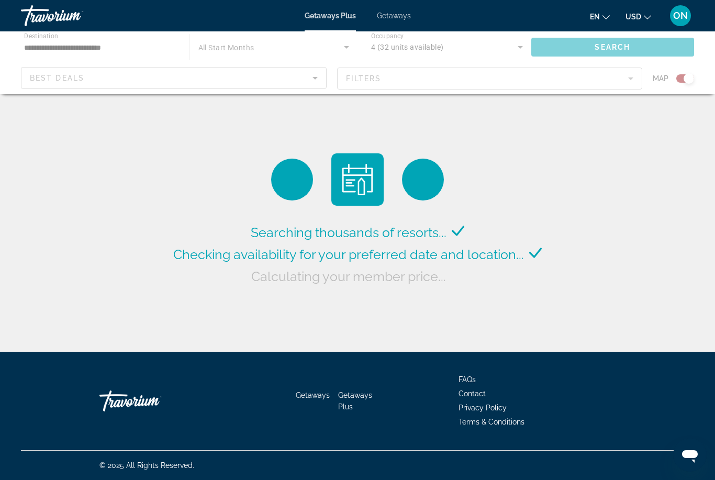
click at [156, 92] on div "Main content" at bounding box center [357, 62] width 715 height 63
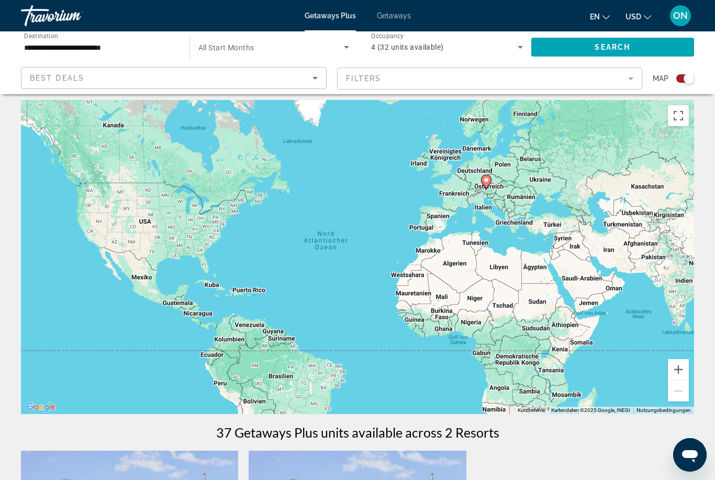
scroll to position [0, 0]
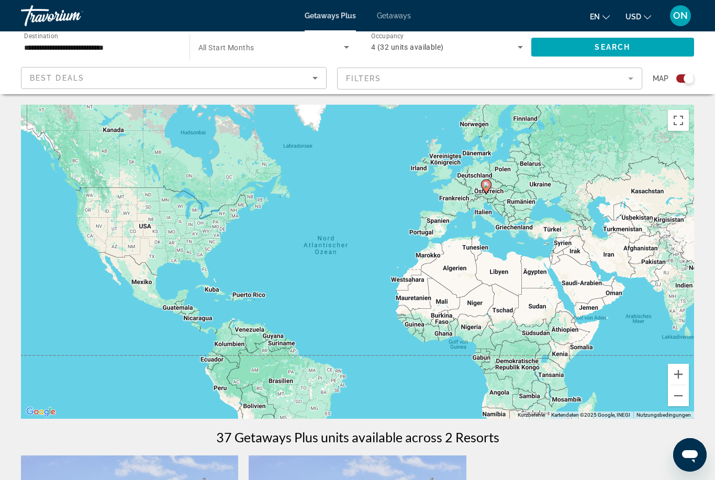
click at [483, 189] on gmp-advanced-marker "Main content" at bounding box center [486, 187] width 10 height 16
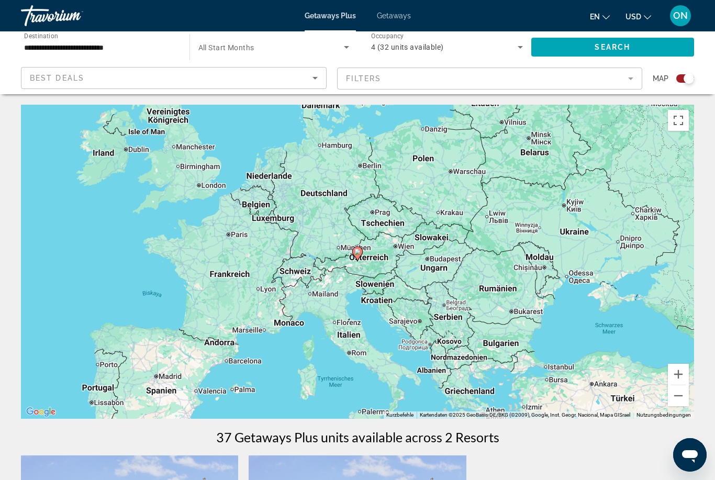
type input "**********"
click at [356, 254] on image "Main content" at bounding box center [357, 252] width 6 height 6
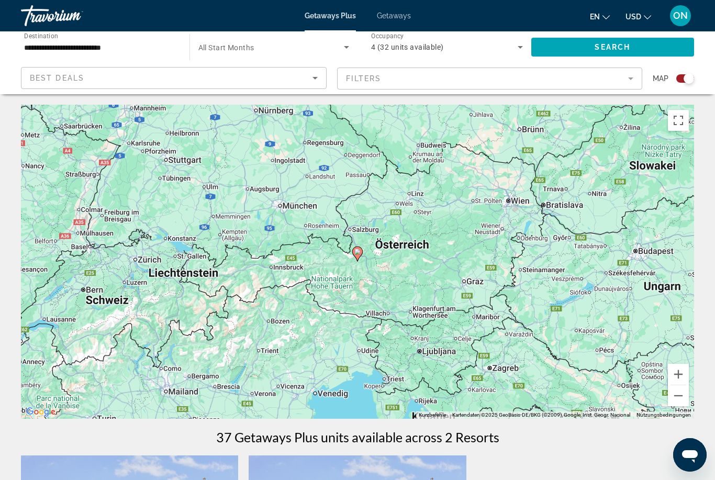
click at [347, 253] on div "Um von einem Element zum anderen zu gelangen, drückst du die Pfeiltasten entspr…" at bounding box center [357, 262] width 673 height 314
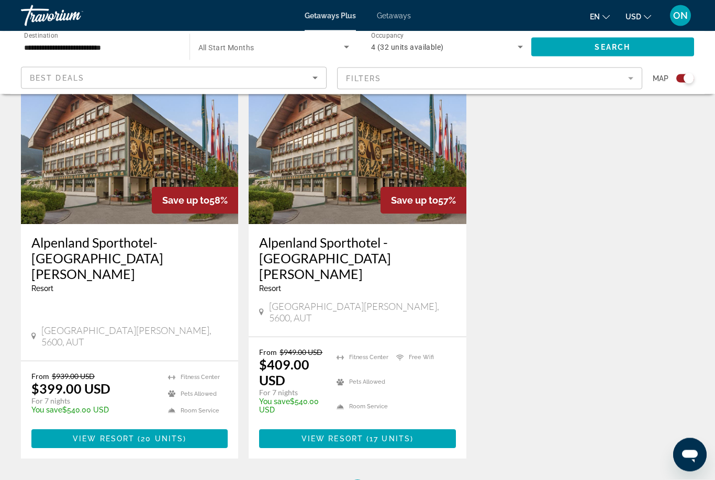
scroll to position [407, 0]
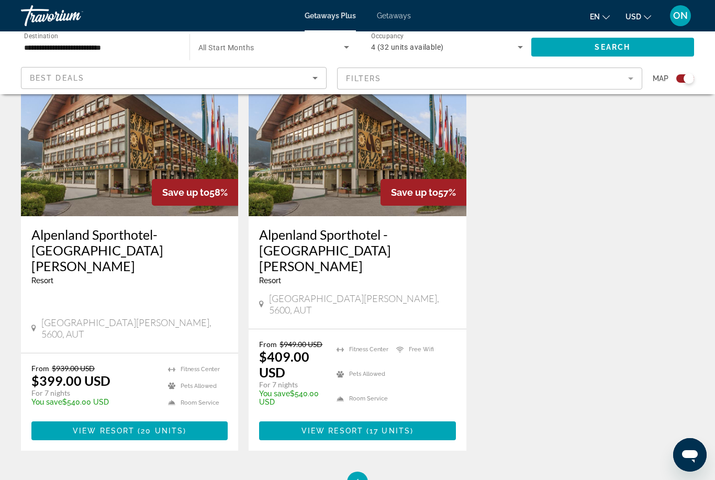
click at [130, 427] on span "View Resort" at bounding box center [104, 431] width 62 height 8
